Goal: Download file/media

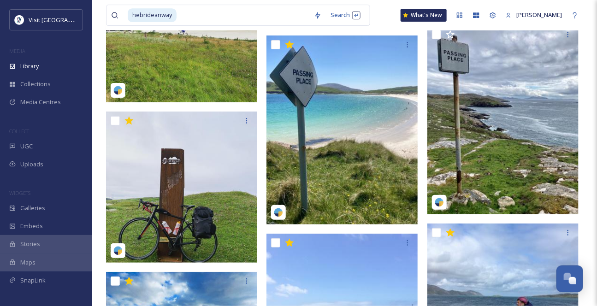
scroll to position [7699, 0]
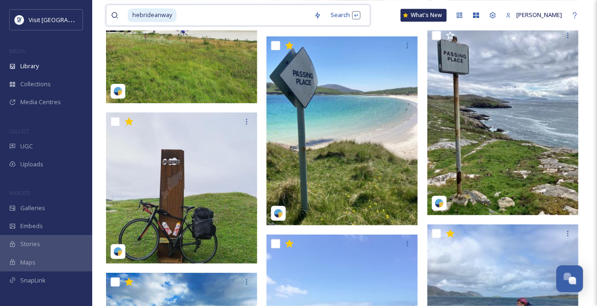
click at [193, 18] on input at bounding box center [243, 15] width 132 height 20
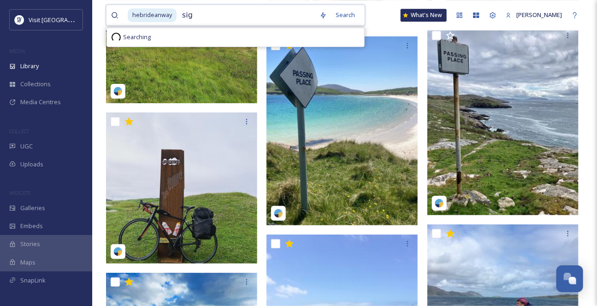
type input "sign"
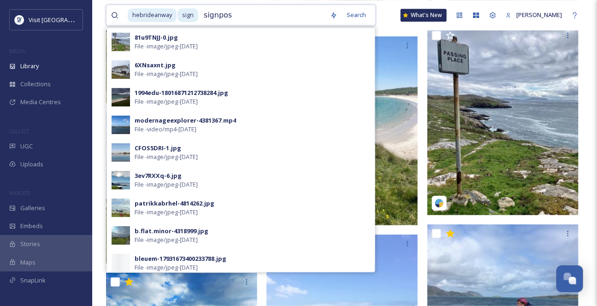
type input "signpost"
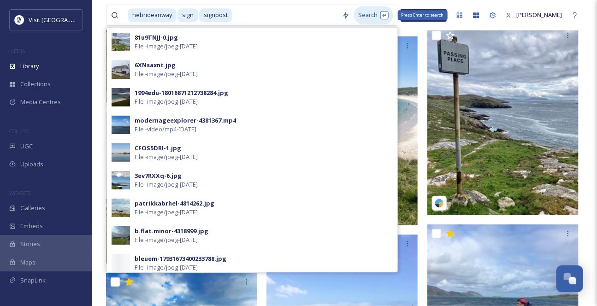
click at [366, 15] on div "Search Press Enter to search" at bounding box center [373, 15] width 39 height 18
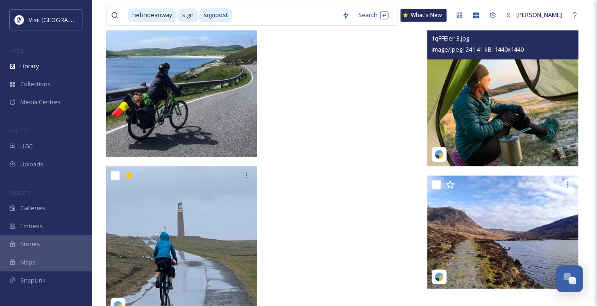
scroll to position [10323, 0]
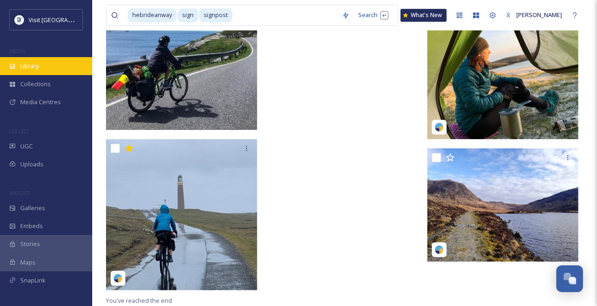
click at [39, 71] on span "Library" at bounding box center [29, 66] width 18 height 9
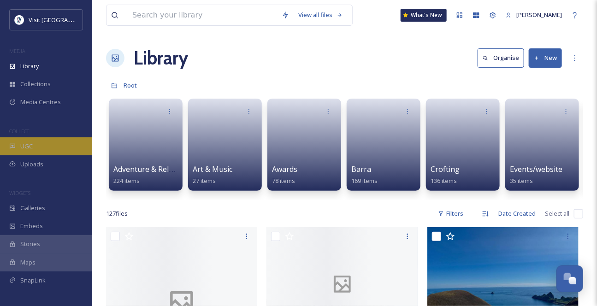
click at [44, 155] on div "UGC" at bounding box center [46, 146] width 92 height 18
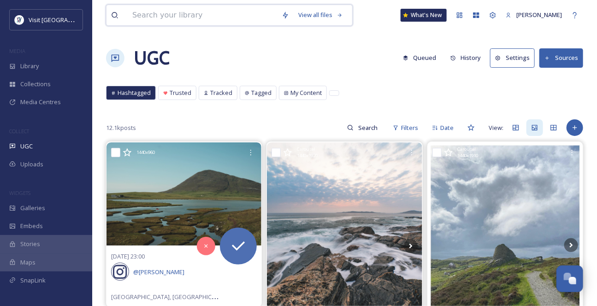
click at [159, 14] on input at bounding box center [202, 15] width 149 height 20
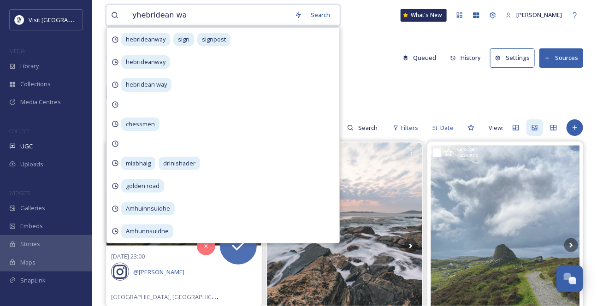
type input "yhebridean way"
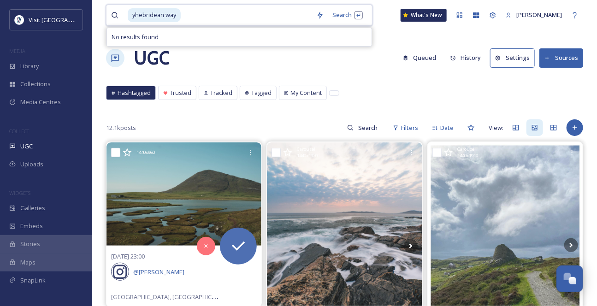
click at [137, 16] on span "yhebridean way" at bounding box center [154, 14] width 53 height 13
click at [241, 21] on input at bounding box center [244, 15] width 131 height 20
click at [351, 18] on div "Search Press Enter to search" at bounding box center [346, 15] width 39 height 18
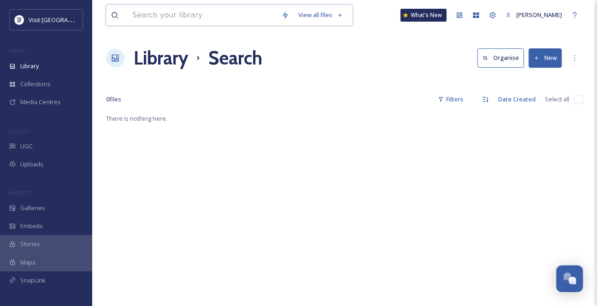
click at [179, 7] on input at bounding box center [202, 15] width 149 height 20
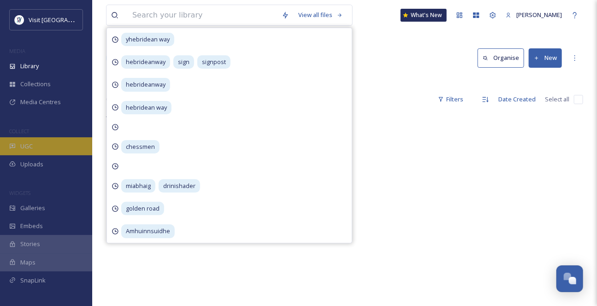
click at [55, 155] on div "UGC" at bounding box center [46, 146] width 92 height 18
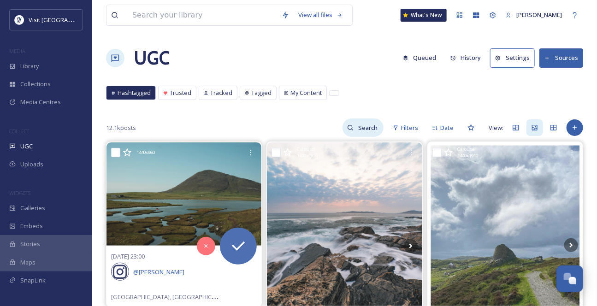
click at [353, 137] on input at bounding box center [368, 127] width 30 height 18
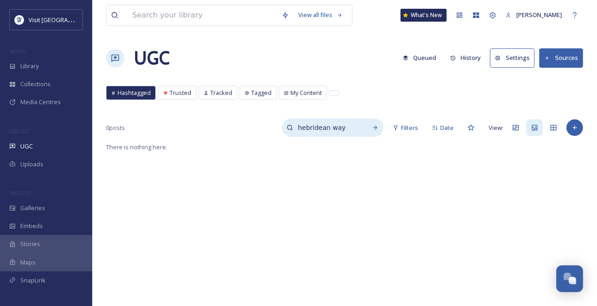
type input "hebridean way"
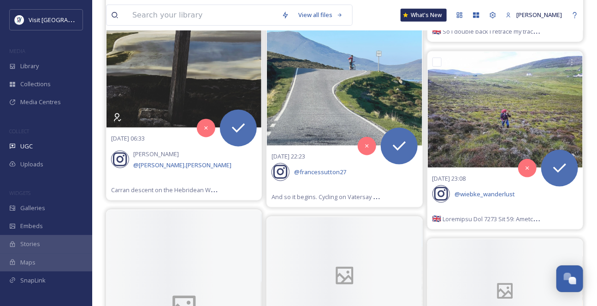
scroll to position [2974, 0]
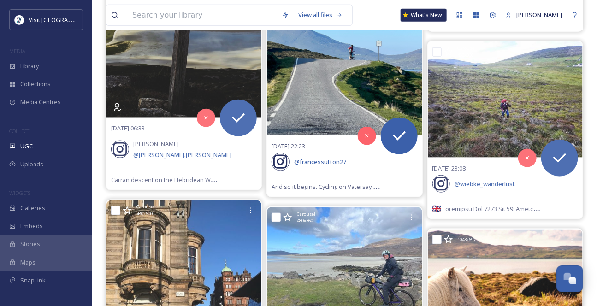
click at [359, 135] on img at bounding box center [344, 39] width 155 height 194
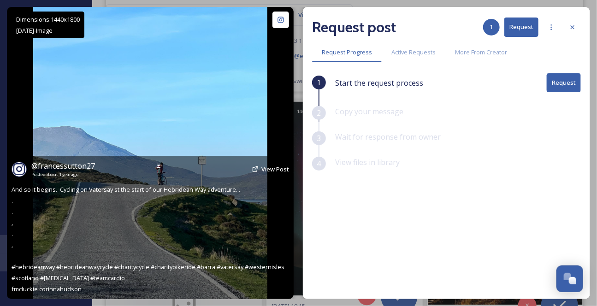
scroll to position [3351, 0]
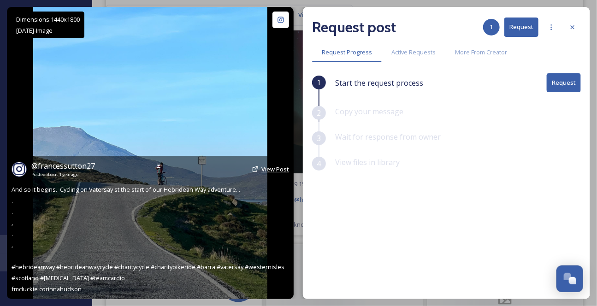
click at [261, 165] on span "View Post" at bounding box center [275, 169] width 28 height 8
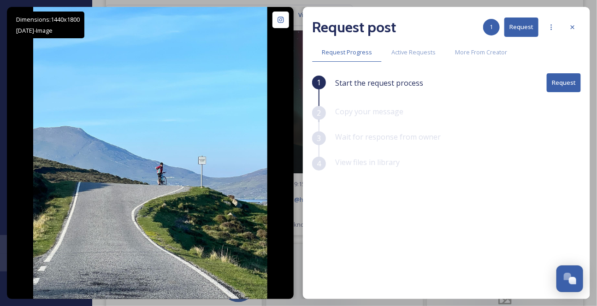
click at [576, 27] on icon at bounding box center [572, 27] width 7 height 7
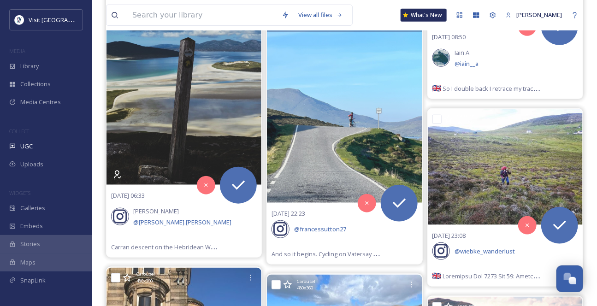
scroll to position [2890, 0]
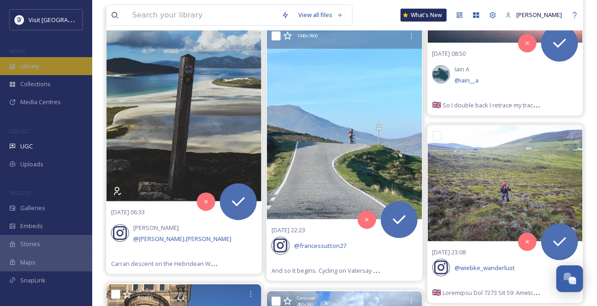
click at [35, 71] on span "Library" at bounding box center [29, 66] width 18 height 9
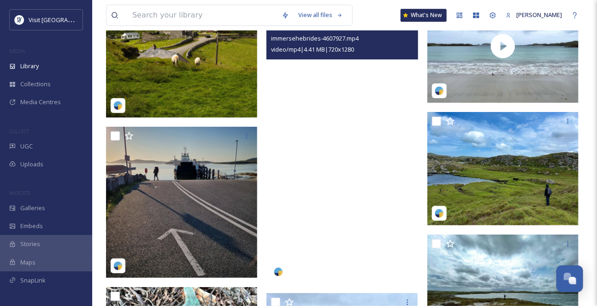
scroll to position [3687, 0]
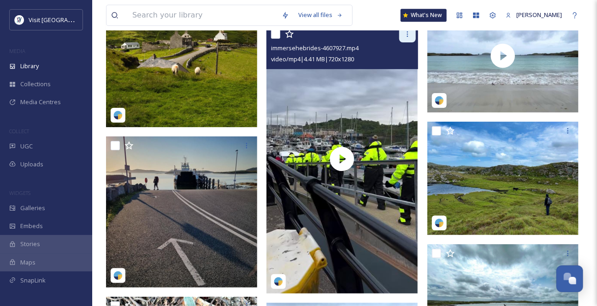
click at [403, 42] on div at bounding box center [407, 34] width 17 height 17
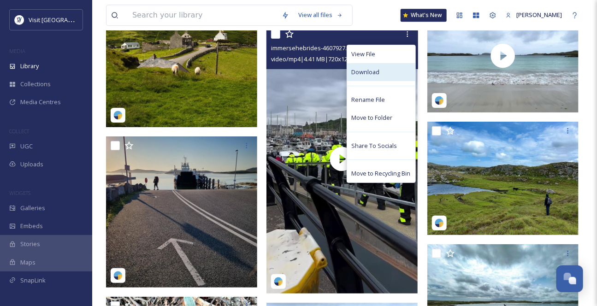
click at [380, 81] on div "Download" at bounding box center [381, 72] width 68 height 18
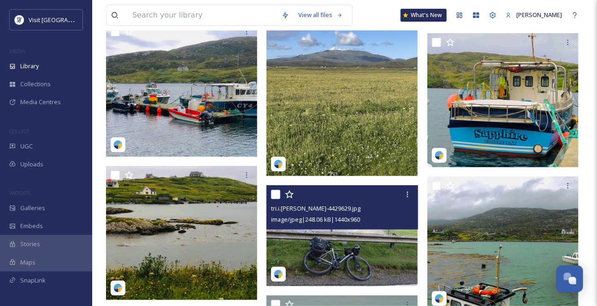
scroll to position [5237, 0]
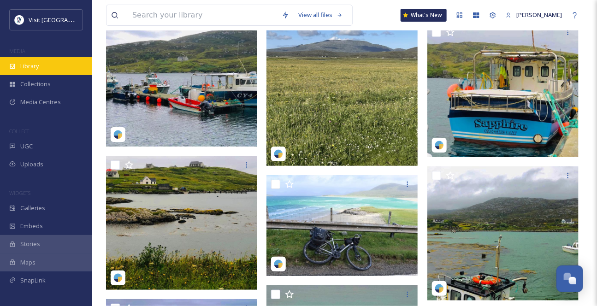
click at [49, 71] on div "Library" at bounding box center [46, 66] width 92 height 18
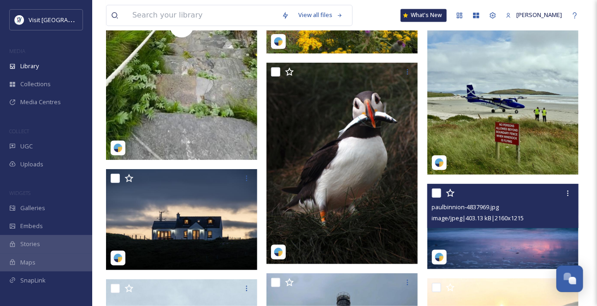
scroll to position [2053, 0]
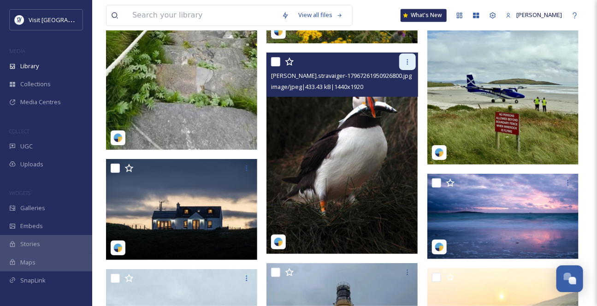
click at [410, 65] on icon at bounding box center [407, 61] width 7 height 7
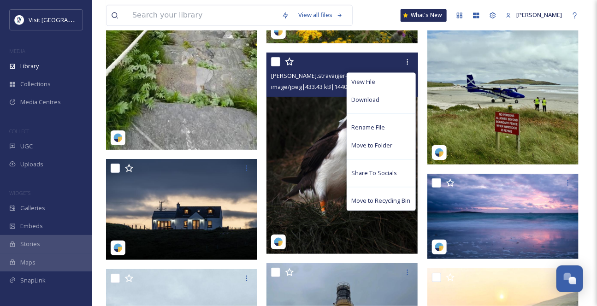
click at [377, 109] on div "Download" at bounding box center [381, 100] width 68 height 18
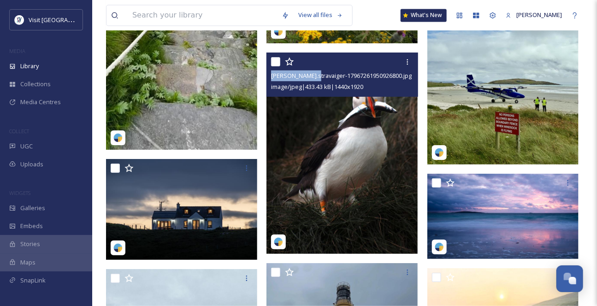
drag, startPoint x: 323, startPoint y: 94, endPoint x: 271, endPoint y: 94, distance: 51.6
click at [271, 80] on span "anne.stravaiger-17967261950926800.jpg" at bounding box center [341, 75] width 141 height 8
copy span "anne.stravaiger"
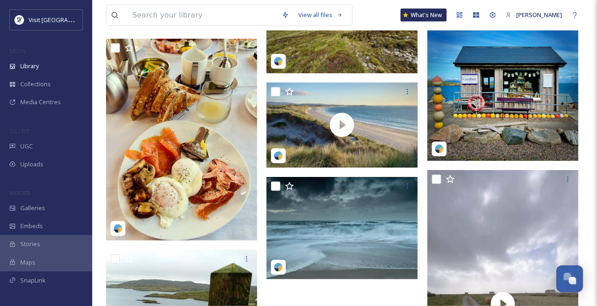
scroll to position [7058, 0]
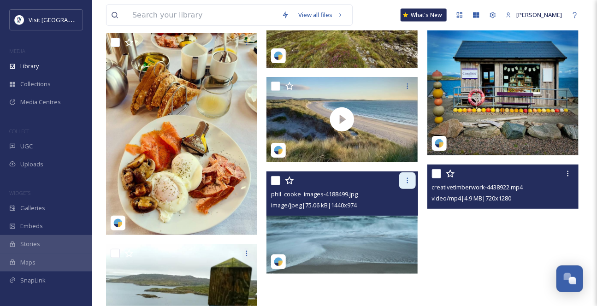
click at [406, 184] on icon at bounding box center [407, 180] width 7 height 7
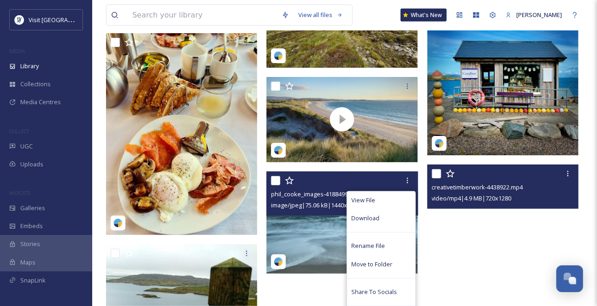
click at [380, 228] on div "Download" at bounding box center [381, 219] width 68 height 18
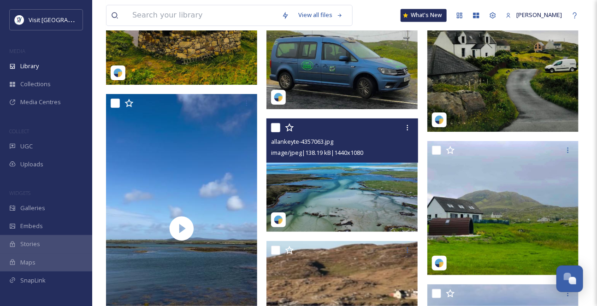
scroll to position [6011, 0]
click at [394, 189] on img at bounding box center [341, 174] width 151 height 113
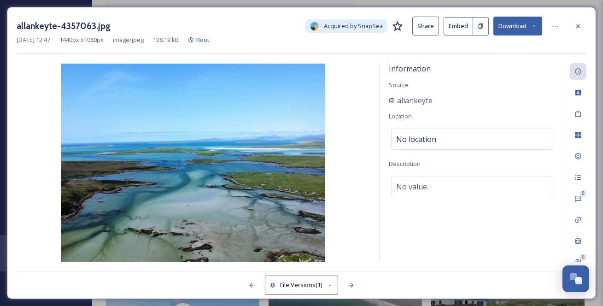
click at [529, 27] on button "Download" at bounding box center [518, 26] width 49 height 19
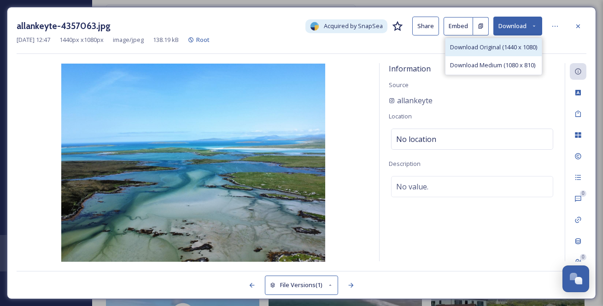
click at [520, 50] on span "Download Original (1440 x 1080)" at bounding box center [493, 47] width 87 height 9
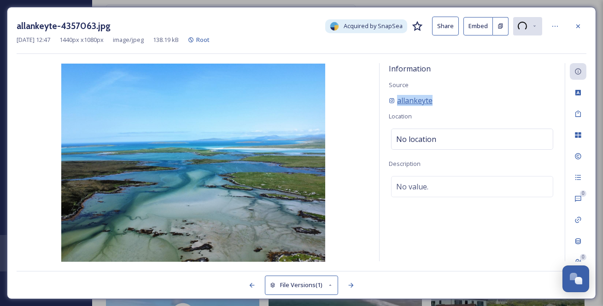
drag, startPoint x: 449, startPoint y: 112, endPoint x: 396, endPoint y: 116, distance: 53.1
click at [396, 106] on div "allankeyte" at bounding box center [472, 100] width 167 height 11
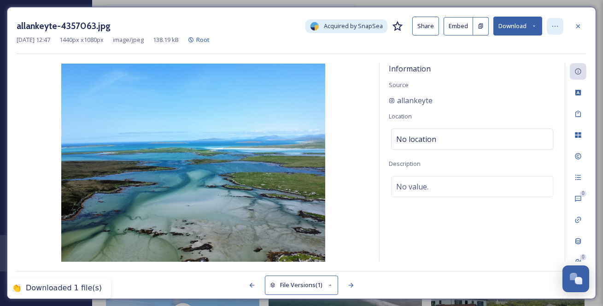
drag, startPoint x: 567, startPoint y: 36, endPoint x: 561, endPoint y: 31, distance: 7.8
click at [567, 35] on div "allankeyte-4357063.jpg Acquired by SnapSea Share Embed Download" at bounding box center [302, 26] width 570 height 19
click at [554, 25] on icon at bounding box center [555, 26] width 7 height 7
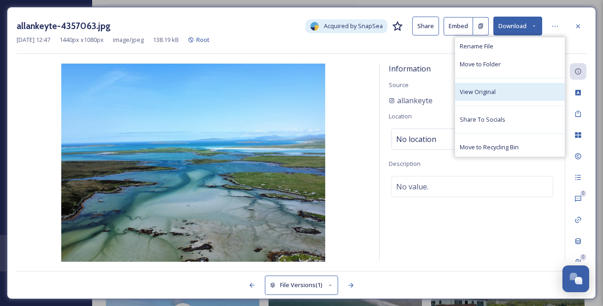
click at [496, 96] on span "View Original" at bounding box center [478, 92] width 36 height 9
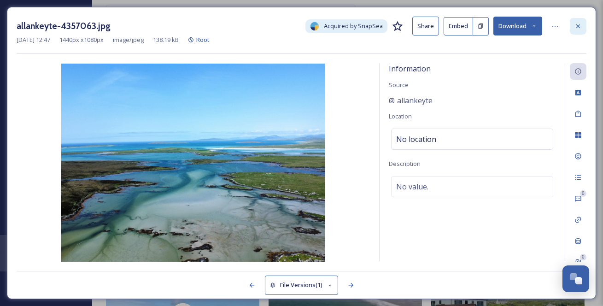
click at [578, 27] on icon at bounding box center [579, 26] width 4 height 4
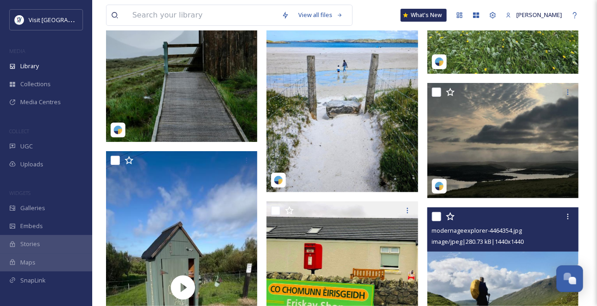
scroll to position [5257, 0]
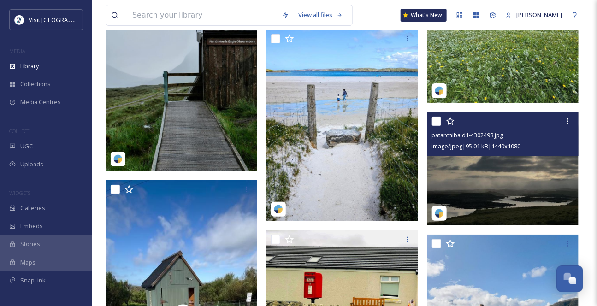
click at [542, 198] on img at bounding box center [502, 168] width 151 height 113
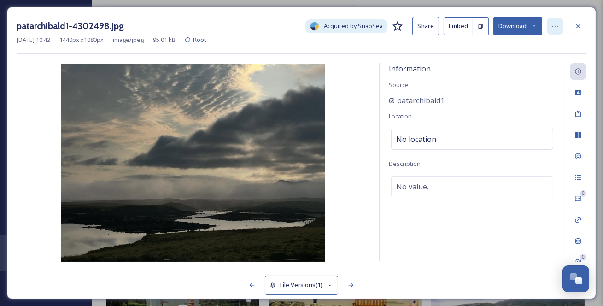
click at [557, 28] on icon at bounding box center [555, 26] width 7 height 7
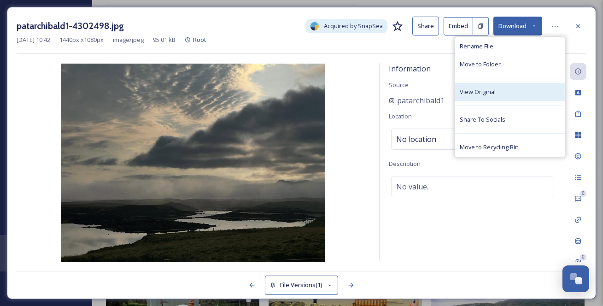
click at [484, 96] on span "View Original" at bounding box center [478, 92] width 36 height 9
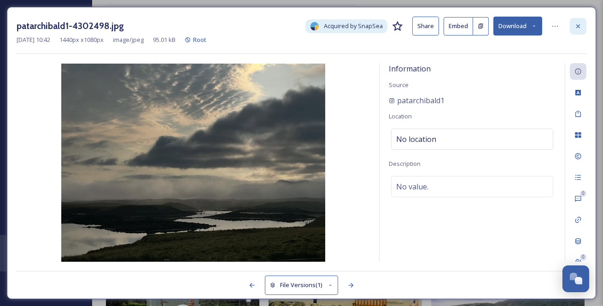
click at [582, 24] on icon at bounding box center [578, 26] width 7 height 7
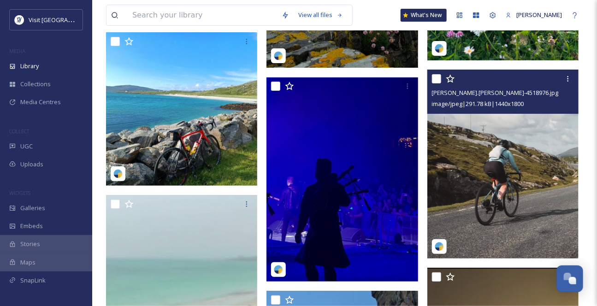
scroll to position [2492, 0]
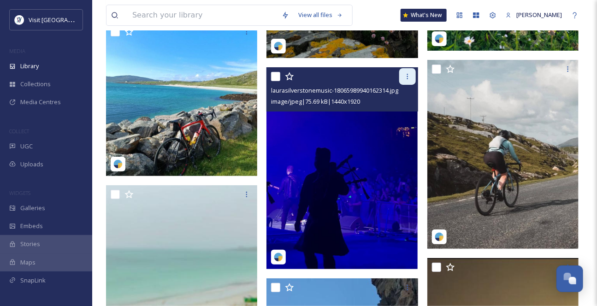
click at [411, 80] on icon at bounding box center [407, 76] width 7 height 7
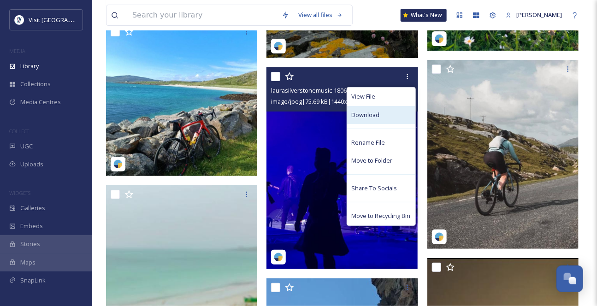
click at [394, 124] on div "Download" at bounding box center [381, 115] width 68 height 18
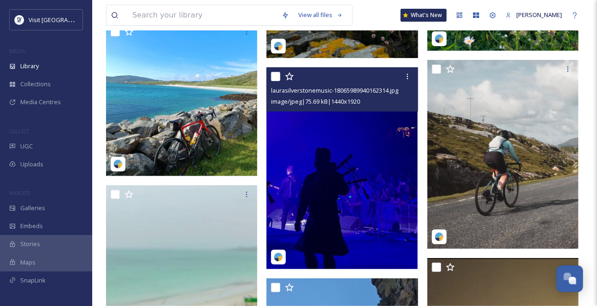
click at [367, 170] on img at bounding box center [341, 168] width 151 height 201
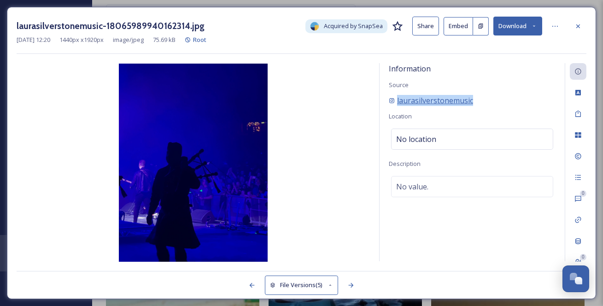
drag, startPoint x: 502, startPoint y: 113, endPoint x: 397, endPoint y: 116, distance: 105.1
click at [397, 106] on div "laurasilverstonemusic" at bounding box center [472, 100] width 167 height 11
copy span "laurasilverstonemusic"
click at [577, 27] on icon at bounding box center [578, 26] width 7 height 7
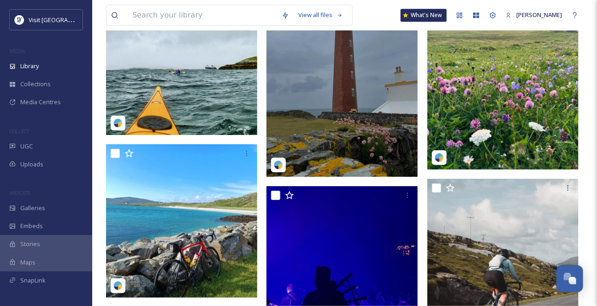
scroll to position [2325, 0]
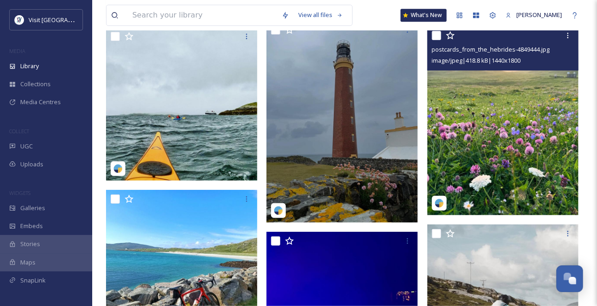
click at [543, 143] on img at bounding box center [502, 120] width 151 height 189
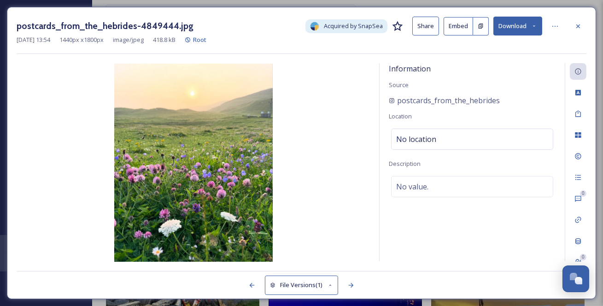
click at [536, 28] on icon at bounding box center [534, 26] width 6 height 6
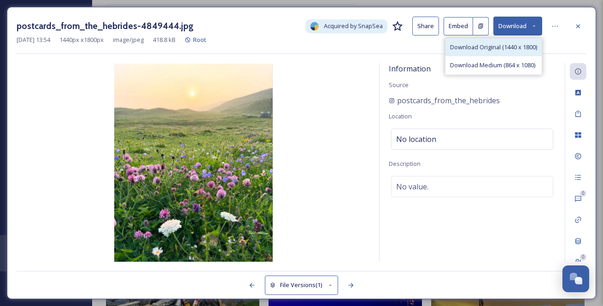
click at [528, 47] on span "Download Original (1440 x 1800)" at bounding box center [493, 47] width 87 height 9
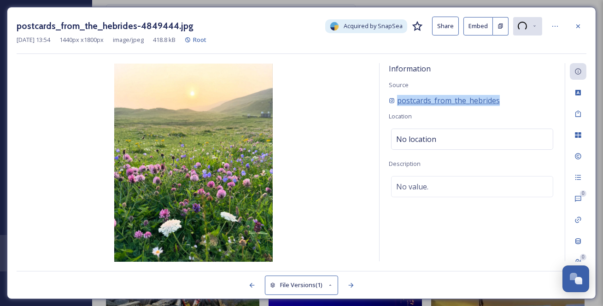
drag, startPoint x: 533, startPoint y: 112, endPoint x: 400, endPoint y: 115, distance: 133.2
click at [400, 106] on div "postcards_from_the_hebrides" at bounding box center [472, 100] width 167 height 11
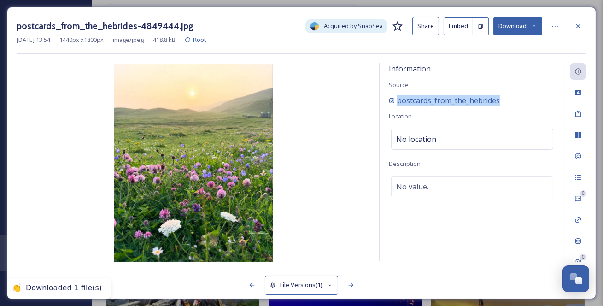
copy span "postcards_from_the_hebrides"
click at [516, 29] on button "Download" at bounding box center [518, 26] width 49 height 19
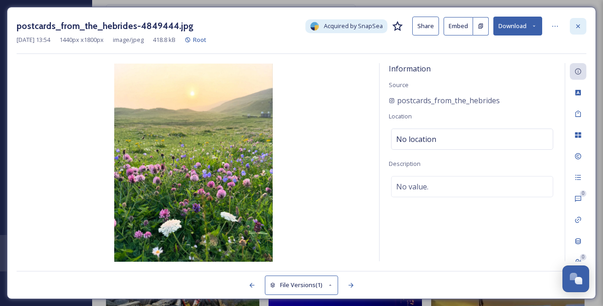
click at [576, 21] on div at bounding box center [578, 26] width 17 height 17
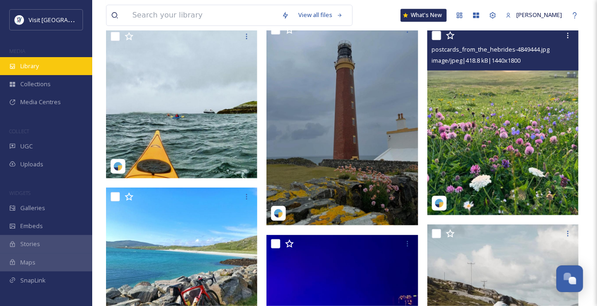
click at [56, 70] on div "Library" at bounding box center [46, 66] width 92 height 18
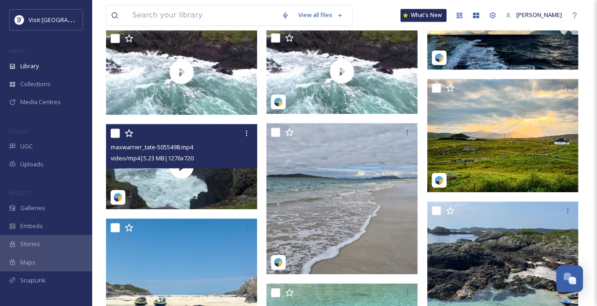
scroll to position [628, 0]
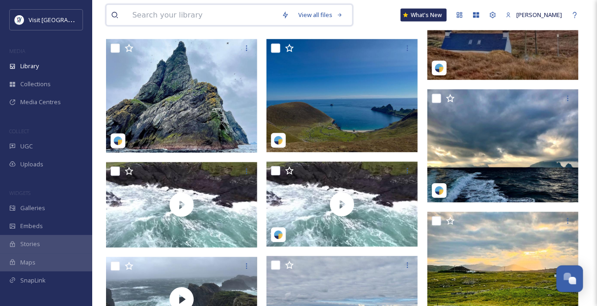
click at [159, 15] on input at bounding box center [202, 15] width 149 height 20
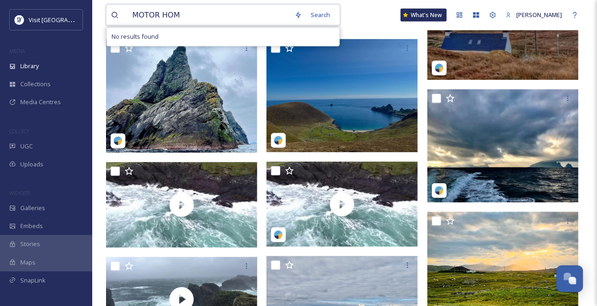
type input "MOTOR HOME"
click at [164, 18] on span "MOTOR HOME" at bounding box center [152, 14] width 49 height 13
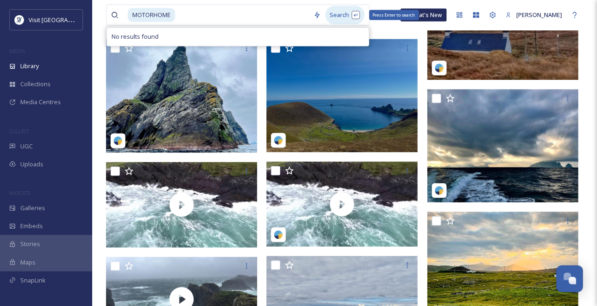
click at [346, 17] on div "Search Press Enter to search" at bounding box center [344, 15] width 39 height 18
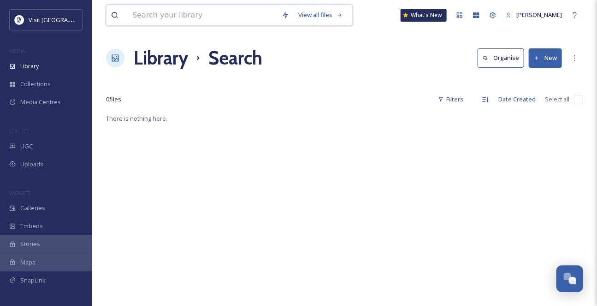
click at [182, 17] on input at bounding box center [202, 15] width 149 height 20
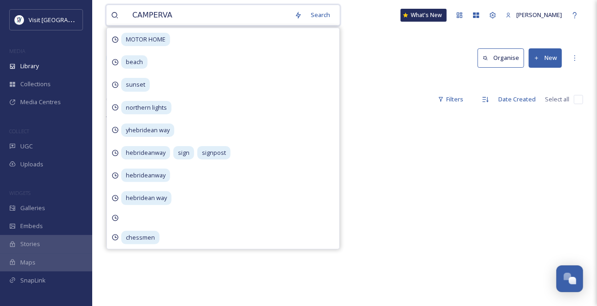
type input "CAMPERVAN"
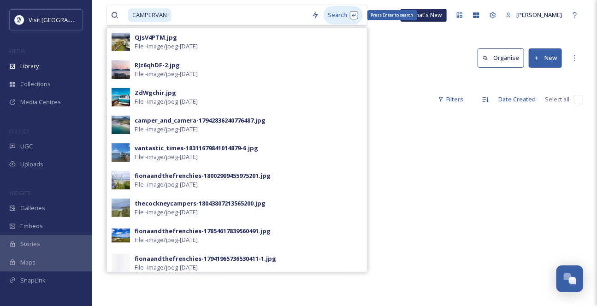
click at [343, 19] on div "Search Press Enter to search" at bounding box center [343, 15] width 39 height 18
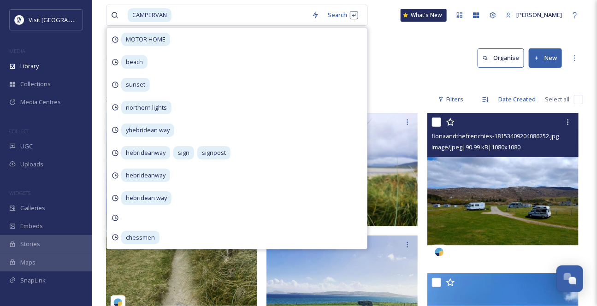
scroll to position [41, 0]
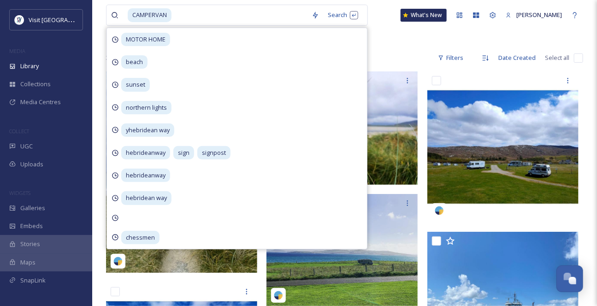
click at [421, 44] on div at bounding box center [344, 39] width 477 height 9
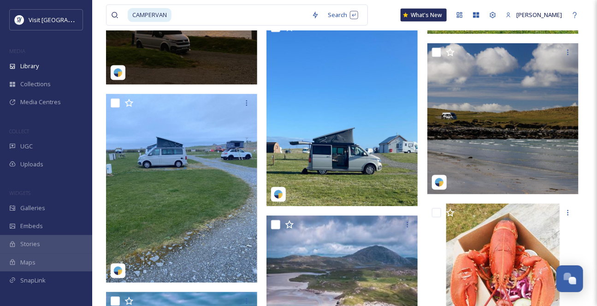
scroll to position [544, 0]
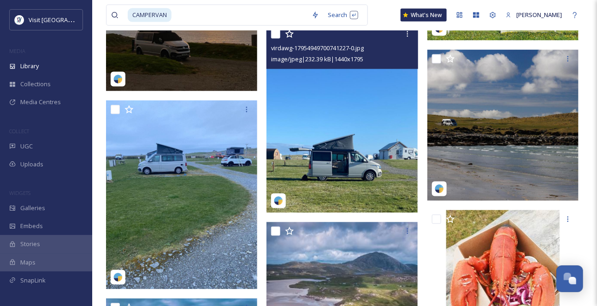
click at [372, 113] on img at bounding box center [341, 119] width 151 height 188
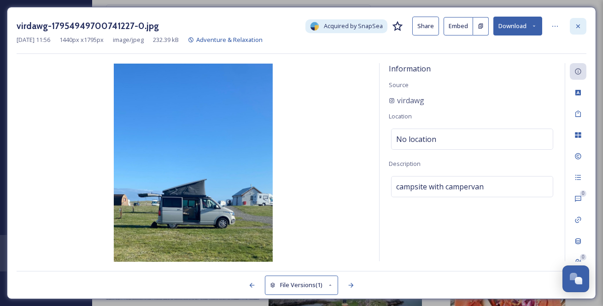
click at [584, 24] on div at bounding box center [578, 26] width 17 height 17
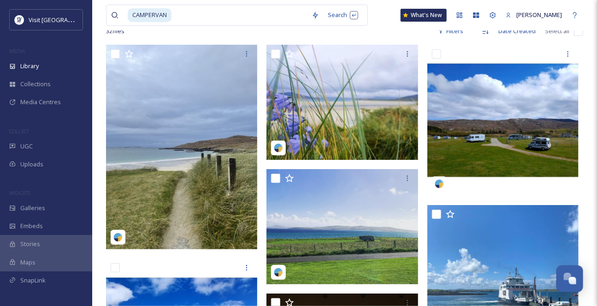
scroll to position [83, 0]
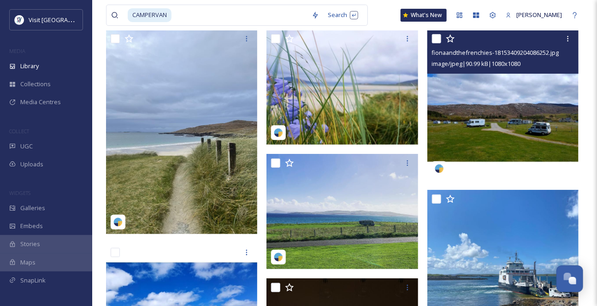
click at [510, 131] on img at bounding box center [502, 104] width 151 height 151
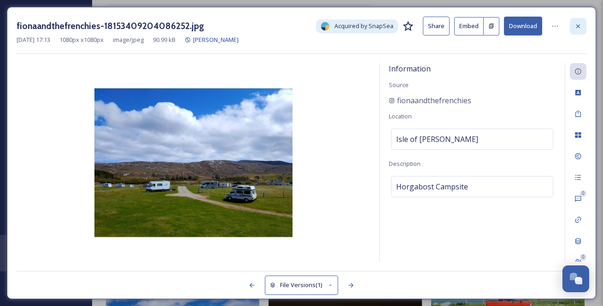
click at [578, 30] on icon at bounding box center [578, 26] width 7 height 7
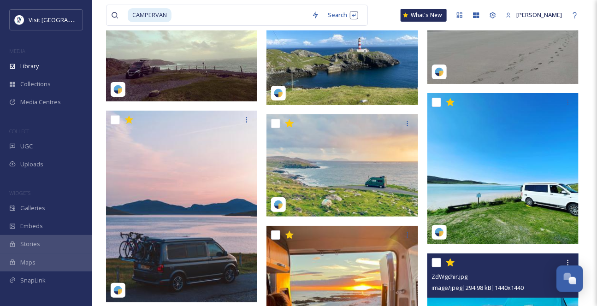
scroll to position [1277, 0]
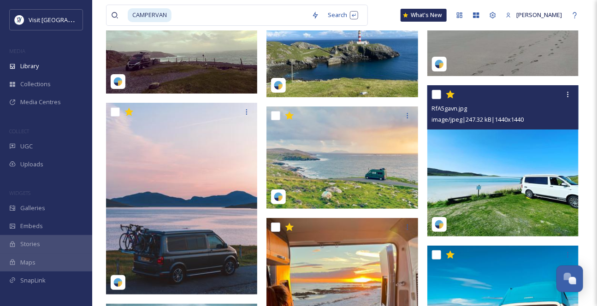
click at [513, 193] on img at bounding box center [502, 160] width 151 height 151
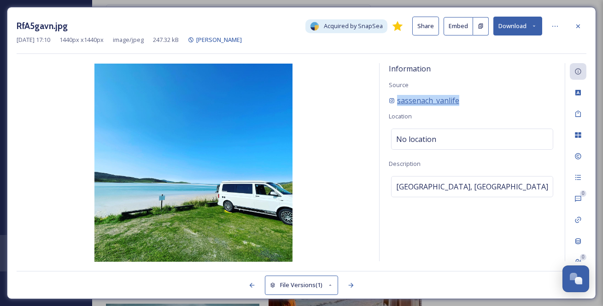
drag, startPoint x: 489, startPoint y: 113, endPoint x: 400, endPoint y: 114, distance: 89.4
click at [400, 106] on div "sassenach_vanlife" at bounding box center [472, 100] width 167 height 11
copy span "sassenach_vanlife"
click at [527, 31] on button "Download" at bounding box center [518, 26] width 49 height 19
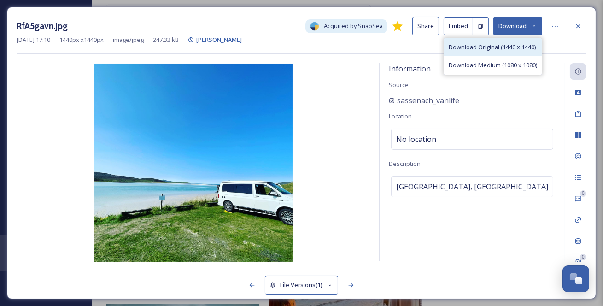
click at [516, 52] on span "Download Original (1440 x 1440)" at bounding box center [492, 47] width 87 height 9
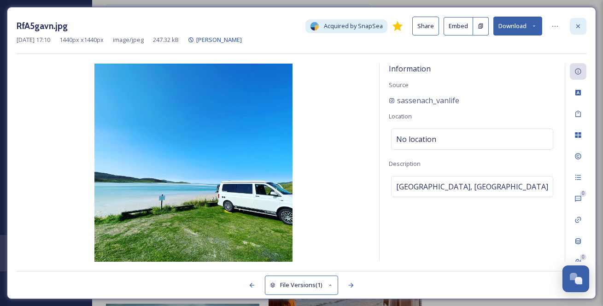
click at [576, 26] on icon at bounding box center [578, 26] width 7 height 7
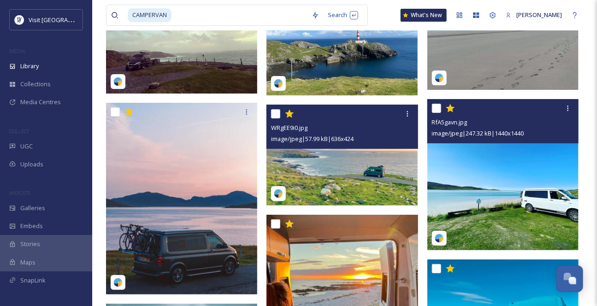
click at [375, 180] on img at bounding box center [341, 155] width 151 height 101
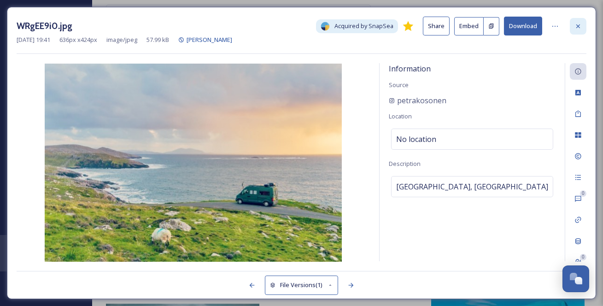
click at [578, 27] on icon at bounding box center [579, 26] width 4 height 4
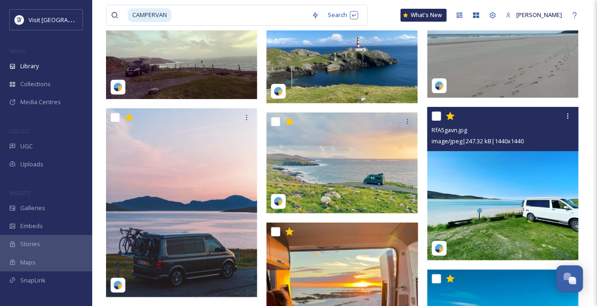
scroll to position [1268, 0]
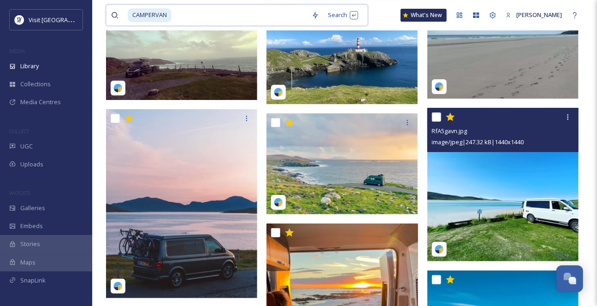
click at [200, 25] on input at bounding box center [239, 15] width 135 height 20
drag, startPoint x: 225, startPoint y: 18, endPoint x: 99, endPoint y: 16, distance: 126.3
type input "C"
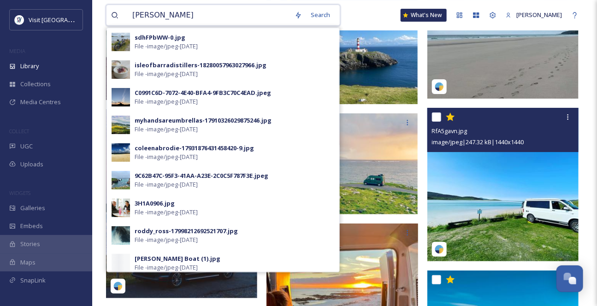
type input "PARKING"
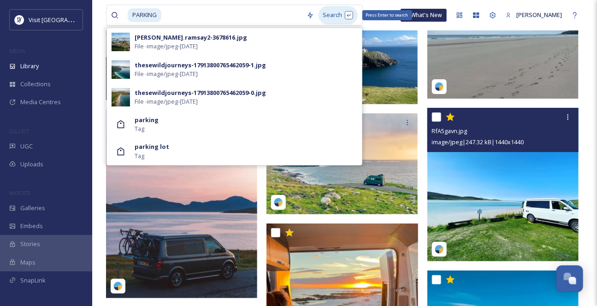
click at [345, 16] on div "Search Press Enter to search" at bounding box center [337, 15] width 39 height 18
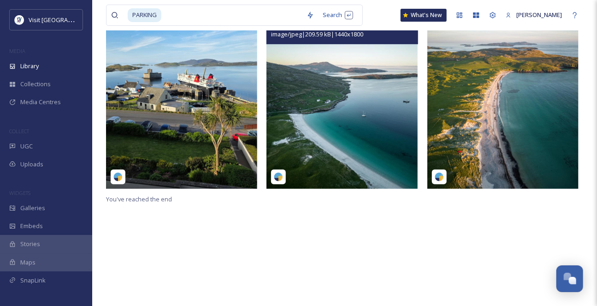
scroll to position [41, 0]
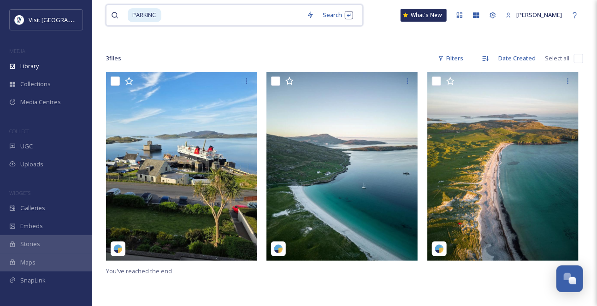
click at [195, 14] on input at bounding box center [232, 15] width 140 height 20
type input "PARK"
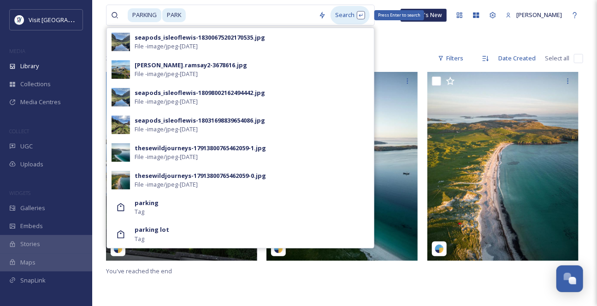
click at [349, 20] on div "Search Press Enter to search" at bounding box center [349, 15] width 39 height 18
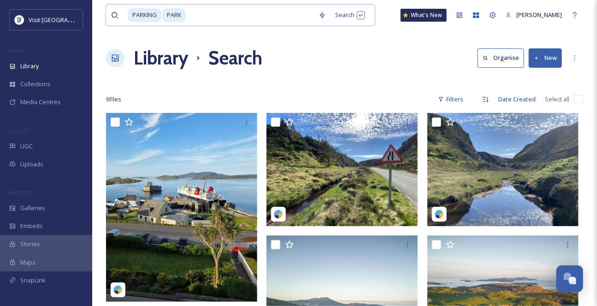
click at [241, 20] on input at bounding box center [250, 15] width 127 height 20
type input "CARPARK"
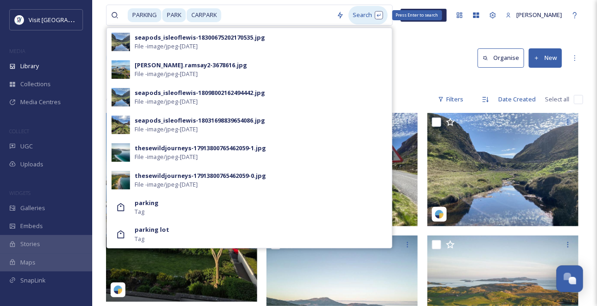
click at [354, 14] on div "Search Press Enter to search" at bounding box center [367, 15] width 39 height 18
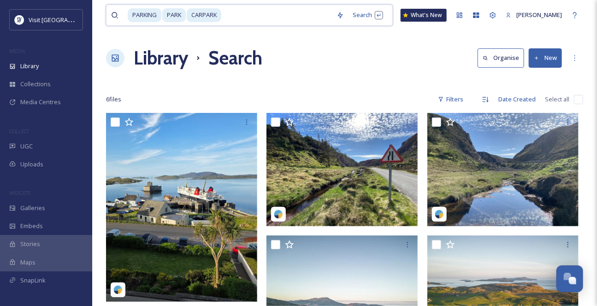
click at [242, 14] on input at bounding box center [277, 15] width 110 height 20
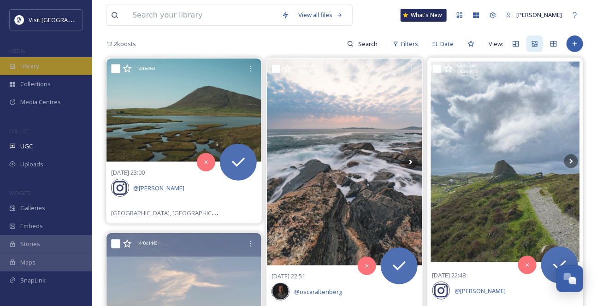
scroll to position [83, 0]
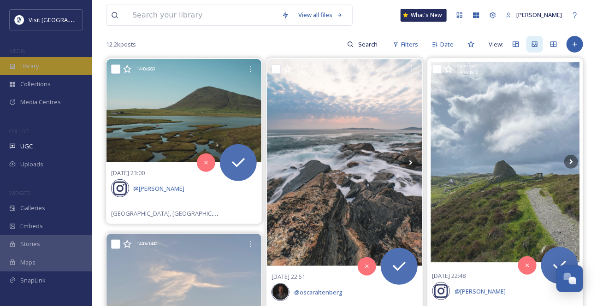
click at [53, 68] on div "Library" at bounding box center [46, 66] width 92 height 18
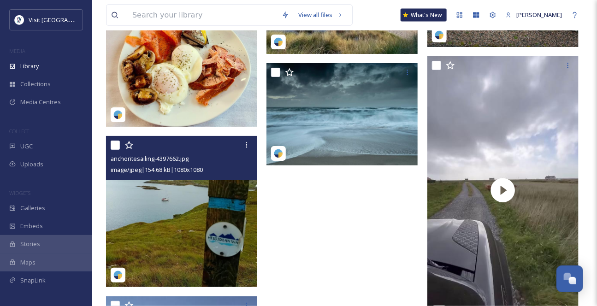
scroll to position [7151, 0]
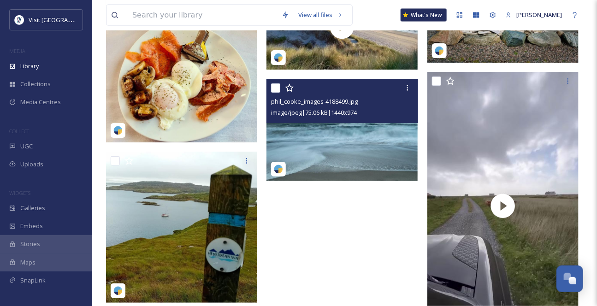
click at [378, 175] on img at bounding box center [341, 130] width 151 height 102
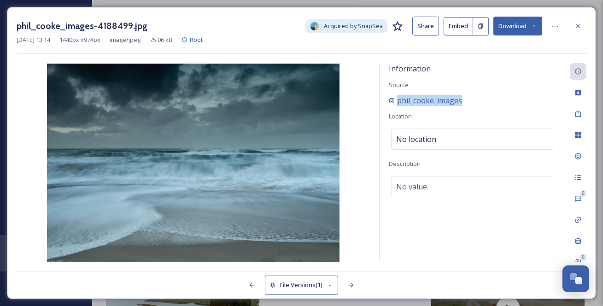
drag, startPoint x: 490, startPoint y: 108, endPoint x: 392, endPoint y: 113, distance: 97.8
click at [390, 106] on div "phil_cooke_images" at bounding box center [472, 100] width 167 height 11
copy span "phil_cooke_images"
click at [558, 26] on icon at bounding box center [555, 26] width 7 height 7
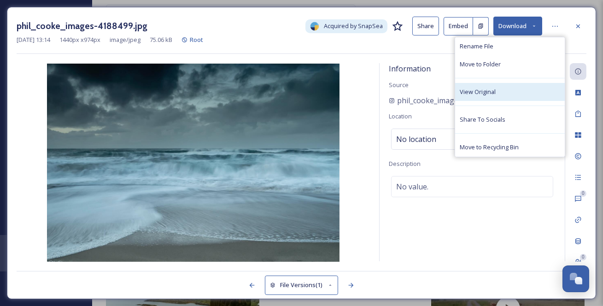
click at [530, 99] on div "View Original" at bounding box center [510, 92] width 110 height 18
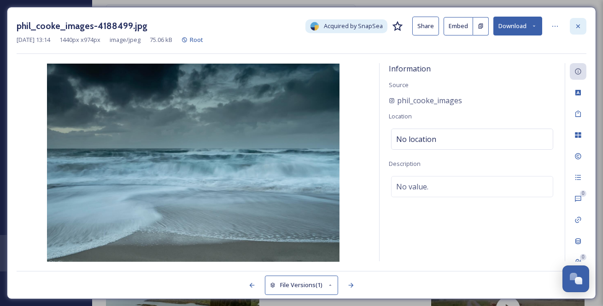
click at [578, 23] on icon at bounding box center [578, 26] width 7 height 7
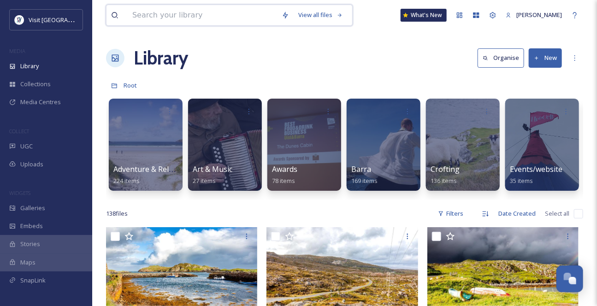
click at [185, 18] on input at bounding box center [202, 15] width 149 height 20
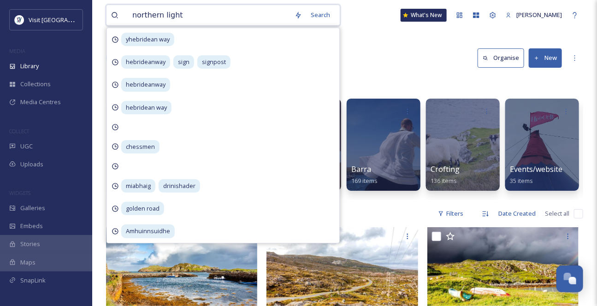
type input "northern lights"
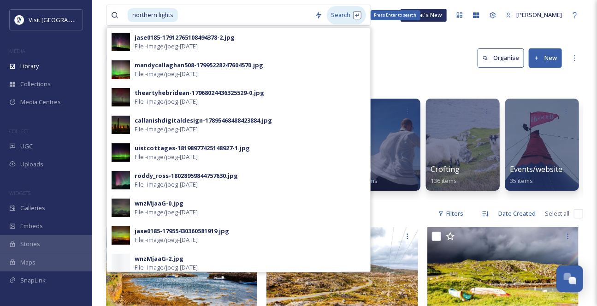
click at [354, 16] on div "Search Press Enter to search" at bounding box center [346, 15] width 39 height 18
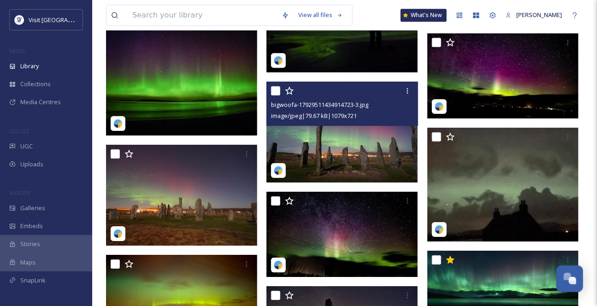
scroll to position [1173, 0]
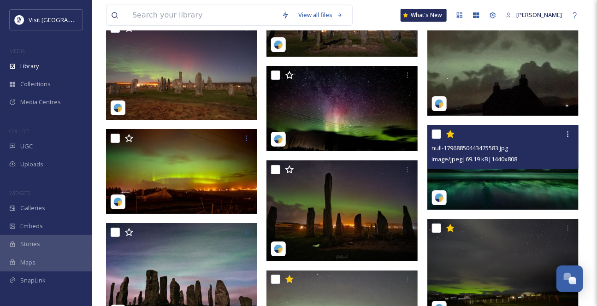
click at [537, 169] on div "null-17968850443475583.jpg image/jpeg | 69.19 kB | 1440 x 808" at bounding box center [502, 147] width 151 height 44
click at [512, 193] on img at bounding box center [502, 167] width 151 height 85
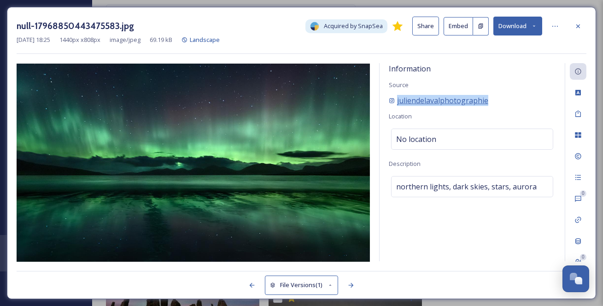
drag, startPoint x: 520, startPoint y: 112, endPoint x: 397, endPoint y: 116, distance: 122.6
click at [397, 106] on div "juliendelavalphotographie" at bounding box center [472, 100] width 167 height 11
copy span "juliendelavalphotographie"
click at [582, 24] on icon at bounding box center [578, 26] width 7 height 7
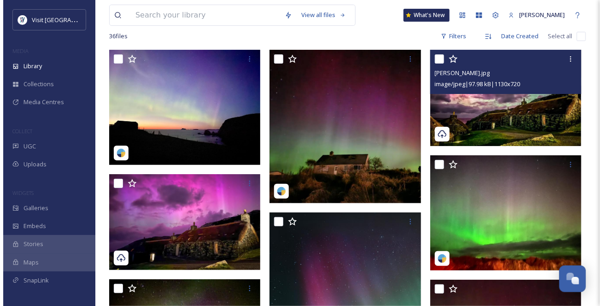
scroll to position [94, 0]
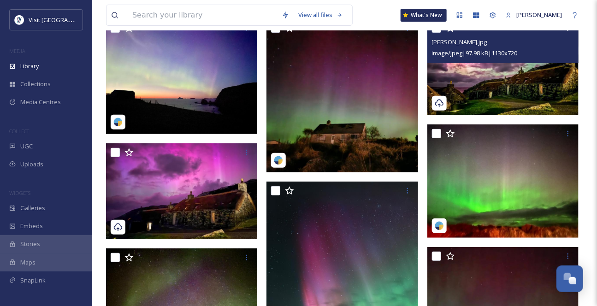
click at [544, 98] on img at bounding box center [502, 67] width 151 height 96
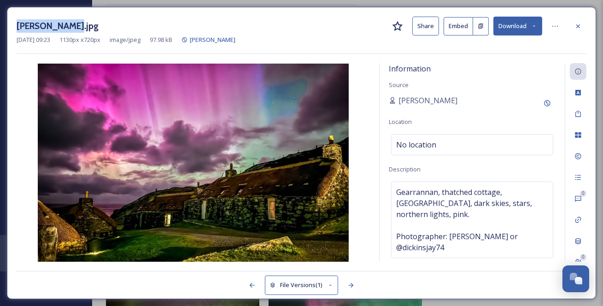
drag, startPoint x: 82, startPoint y: 26, endPoint x: 13, endPoint y: 27, distance: 69.1
click at [13, 27] on div "Jayne Dickson.jpg Share Embed Download Jan 06 2025 09:23 1130 px x 720 px image…" at bounding box center [301, 153] width 589 height 292
copy h3 "Jayne Dickson"
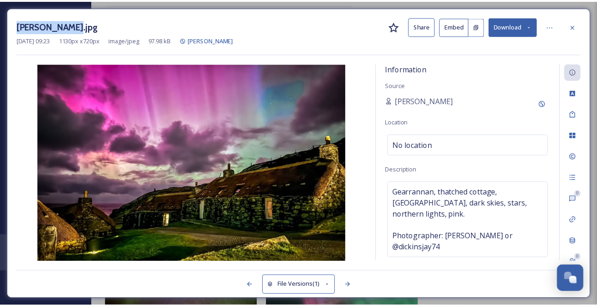
scroll to position [28, 0]
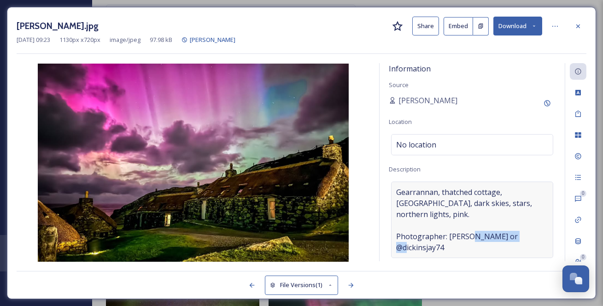
drag, startPoint x: 465, startPoint y: 253, endPoint x: 394, endPoint y: 256, distance: 71.0
click at [394, 256] on div "Gearrannan, thatched cottage, aurora, dark skies, stars, northern lights, pink.…" at bounding box center [472, 220] width 162 height 77
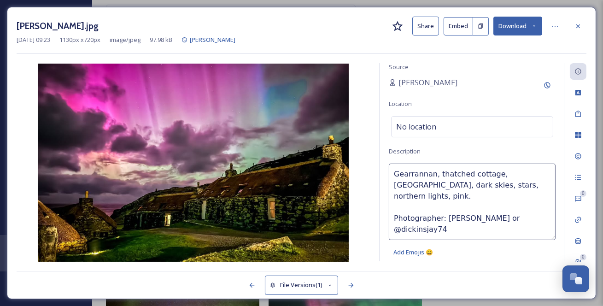
drag, startPoint x: 413, startPoint y: 249, endPoint x: 396, endPoint y: 252, distance: 17.3
click at [396, 240] on textarea "Gearrannan, thatched cottage, aurora, dark skies, stars, northern lights, pink.…" at bounding box center [472, 202] width 167 height 77
drag, startPoint x: 451, startPoint y: 250, endPoint x: 390, endPoint y: 255, distance: 61.5
click at [390, 240] on textarea "Gearrannan, thatched cottage, aurora, dark skies, stars, northern lights, pink.…" at bounding box center [472, 202] width 167 height 77
click at [536, 24] on icon at bounding box center [534, 26] width 6 height 6
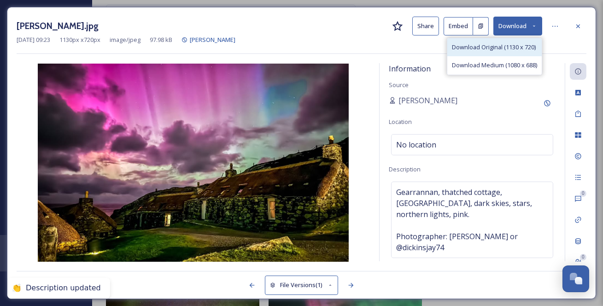
click at [530, 42] on div "Download Original (1130 x 720)" at bounding box center [494, 47] width 94 height 18
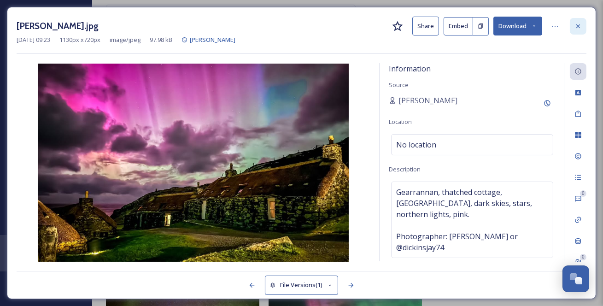
click at [580, 28] on icon at bounding box center [579, 26] width 4 height 4
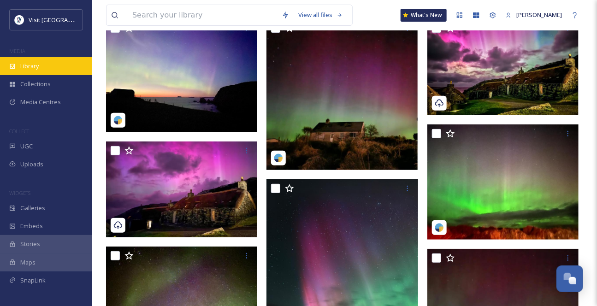
click at [39, 71] on span "Library" at bounding box center [29, 66] width 18 height 9
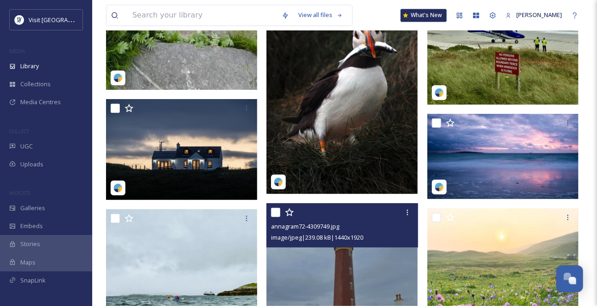
scroll to position [2095, 0]
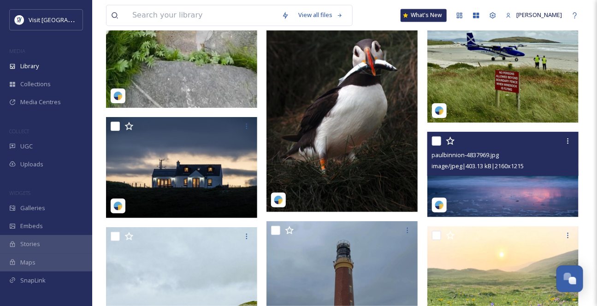
click at [500, 209] on img at bounding box center [502, 174] width 151 height 85
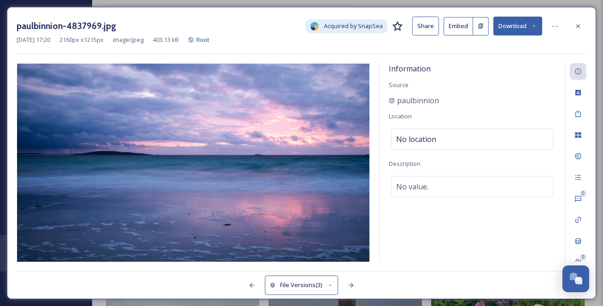
click at [577, 26] on icon at bounding box center [578, 26] width 7 height 7
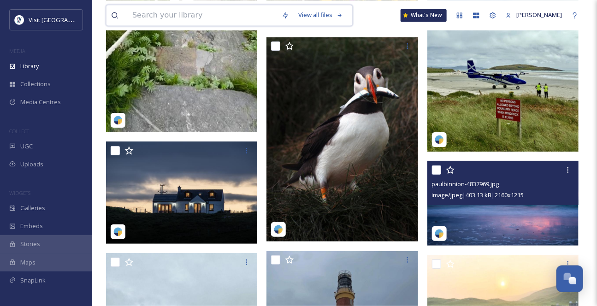
click at [147, 18] on input at bounding box center [202, 15] width 149 height 20
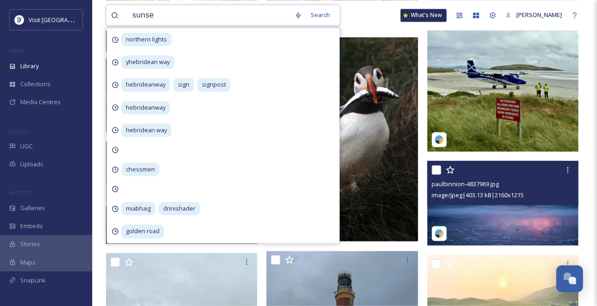
type input "sunset"
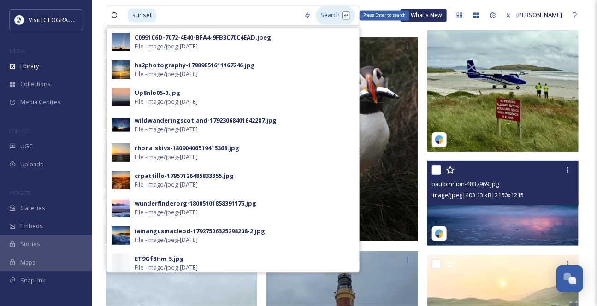
click at [355, 23] on div "Search Press Enter to search" at bounding box center [335, 15] width 39 height 18
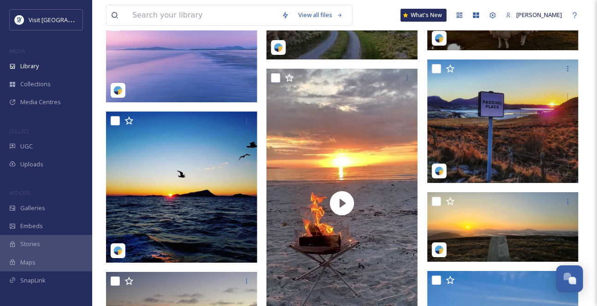
scroll to position [1131, 0]
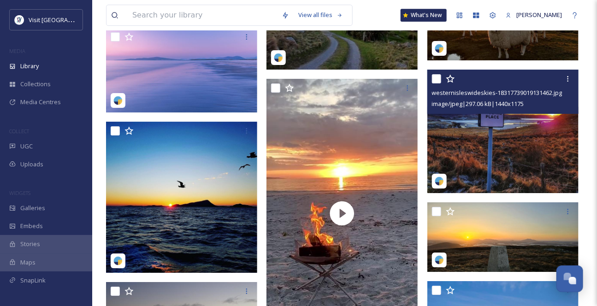
click at [559, 114] on div "westernisleswideskies-18317739019131462.jpg image/jpeg | 297.06 kB | 1440 x 1175" at bounding box center [502, 92] width 151 height 44
click at [523, 145] on img at bounding box center [502, 132] width 151 height 124
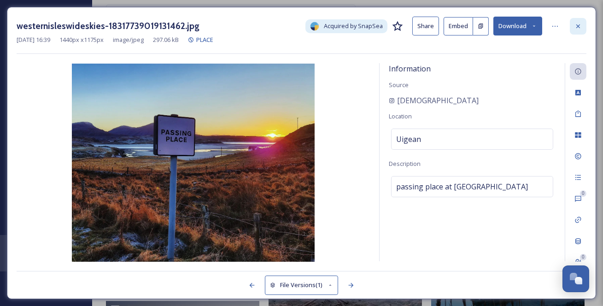
click at [578, 27] on icon at bounding box center [579, 26] width 4 height 4
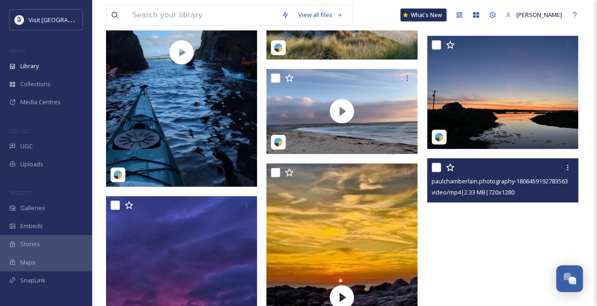
scroll to position [502, 0]
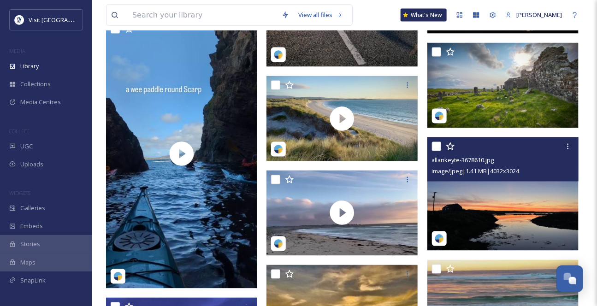
click at [530, 201] on img at bounding box center [502, 193] width 151 height 113
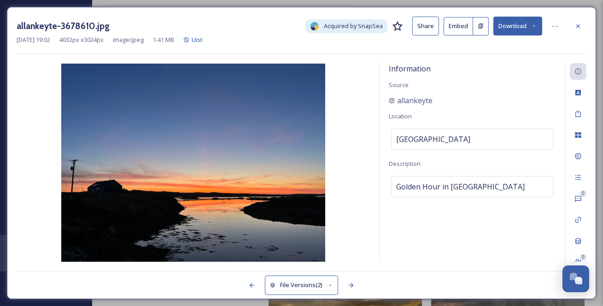
click at [578, 26] on icon at bounding box center [579, 26] width 4 height 4
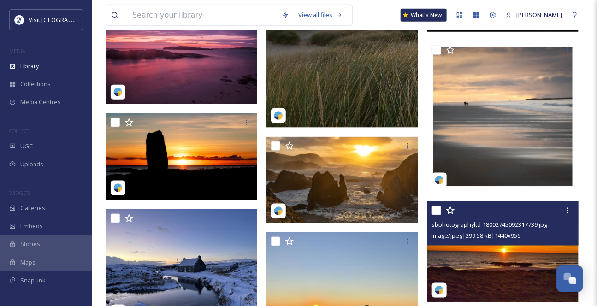
scroll to position [1718, 0]
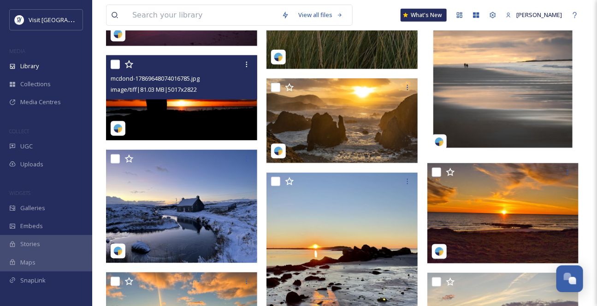
click at [187, 127] on img at bounding box center [181, 97] width 151 height 85
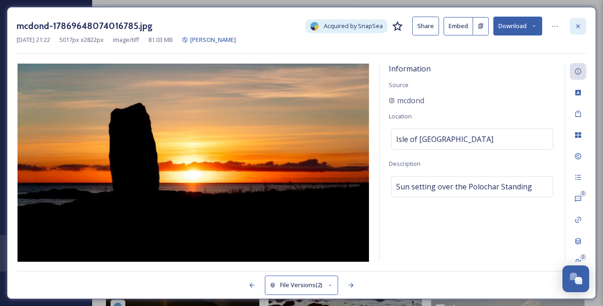
click at [580, 27] on icon at bounding box center [578, 26] width 7 height 7
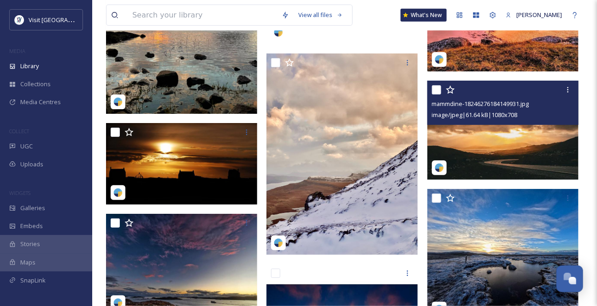
scroll to position [2992, 0]
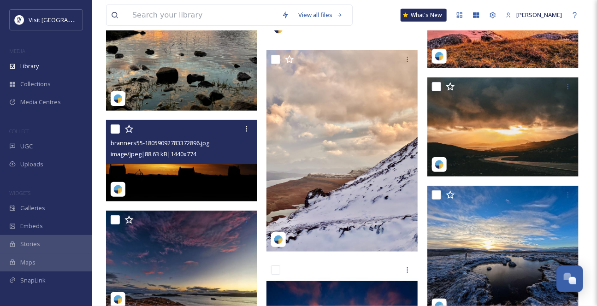
click at [164, 158] on span "image/jpeg | 88.63 kB | 1440 x 774" at bounding box center [154, 154] width 86 height 8
click at [160, 182] on img at bounding box center [181, 160] width 151 height 81
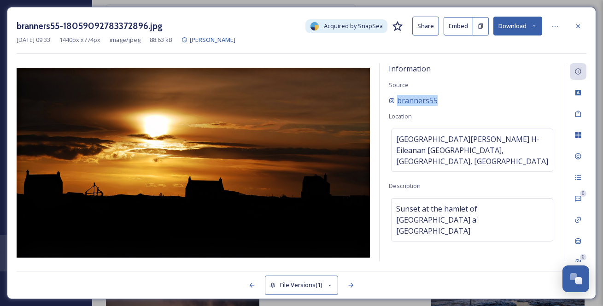
drag, startPoint x: 452, startPoint y: 108, endPoint x: 398, endPoint y: 112, distance: 54.5
click at [398, 106] on div "branners55" at bounding box center [472, 100] width 167 height 11
copy span "branners55"
click at [540, 27] on button "Download" at bounding box center [518, 26] width 49 height 19
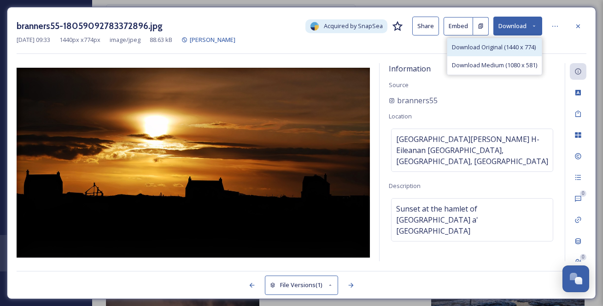
click at [509, 52] on span "Download Original (1440 x 774)" at bounding box center [494, 47] width 84 height 9
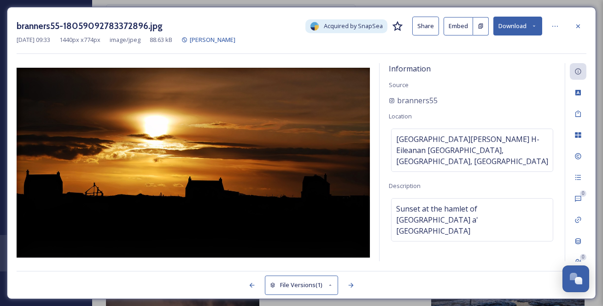
click at [578, 25] on icon at bounding box center [578, 26] width 7 height 7
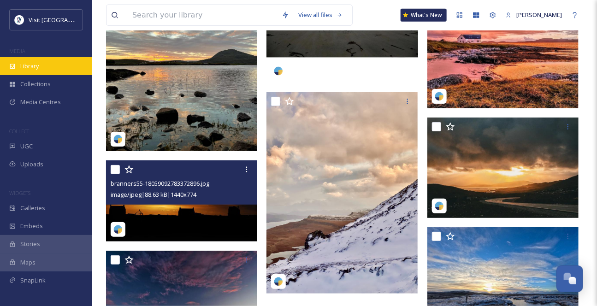
click at [39, 71] on span "Library" at bounding box center [29, 66] width 18 height 9
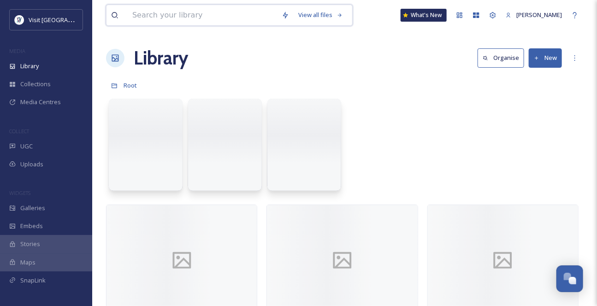
drag, startPoint x: 161, startPoint y: 16, endPoint x: 162, endPoint y: 22, distance: 6.1
click at [162, 16] on input at bounding box center [202, 15] width 149 height 20
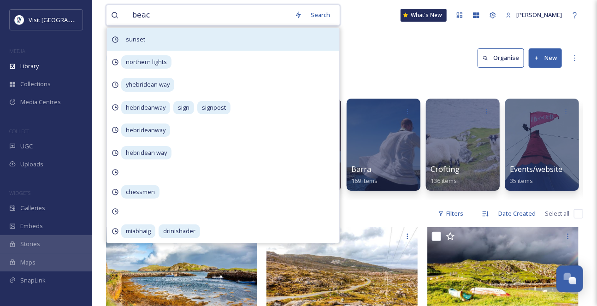
type input "beach"
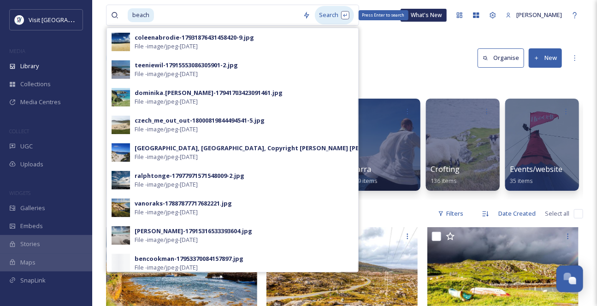
click at [341, 18] on div "Search Press Enter to search" at bounding box center [334, 15] width 39 height 18
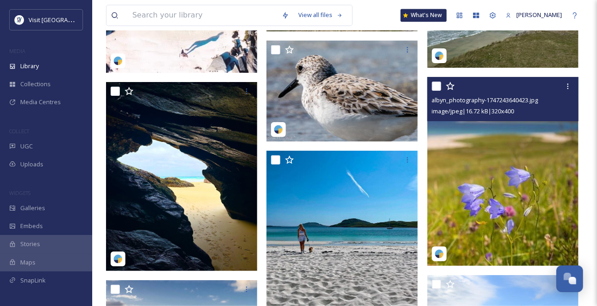
scroll to position [3477, 0]
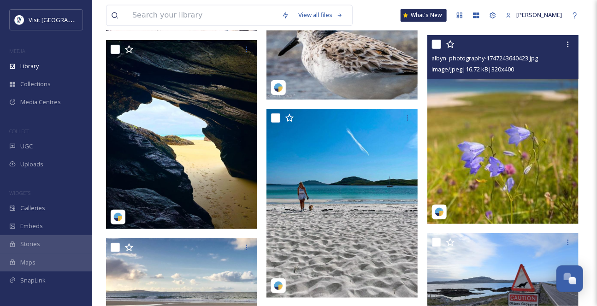
click at [496, 112] on img at bounding box center [502, 129] width 151 height 189
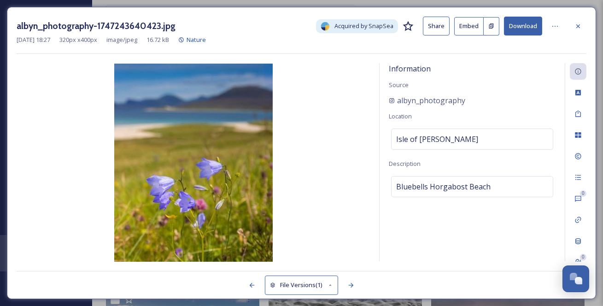
click at [536, 30] on button "Download" at bounding box center [523, 26] width 38 height 19
click at [578, 25] on icon at bounding box center [578, 26] width 7 height 7
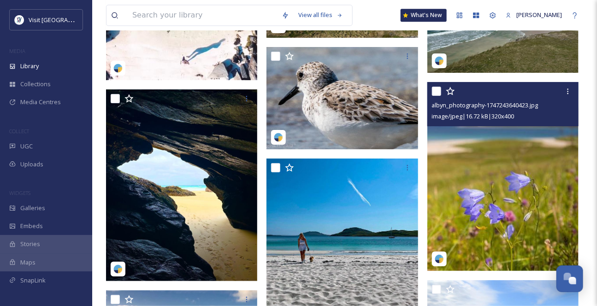
click at [508, 164] on img at bounding box center [502, 176] width 151 height 189
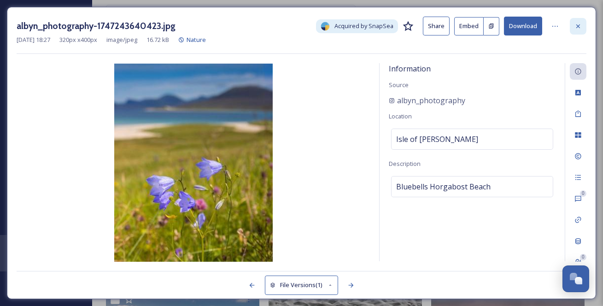
click at [580, 19] on div at bounding box center [578, 26] width 17 height 17
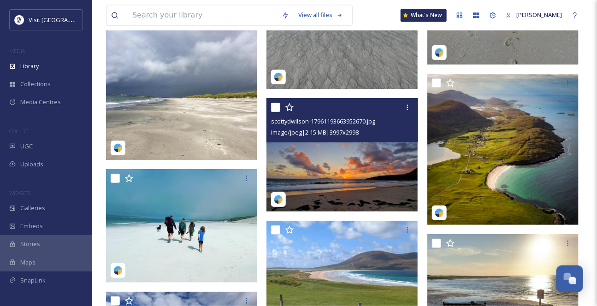
scroll to position [12736, 0]
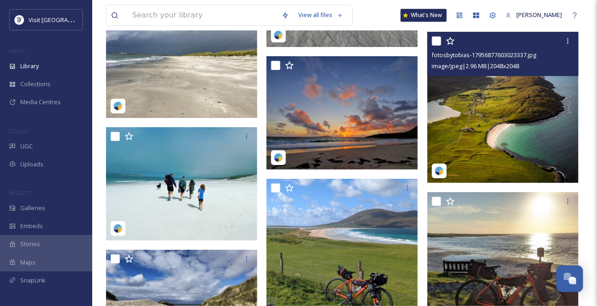
click at [519, 115] on img at bounding box center [502, 107] width 151 height 151
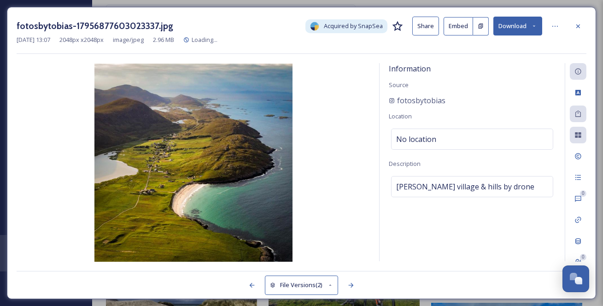
click at [533, 21] on button "Download" at bounding box center [518, 26] width 49 height 19
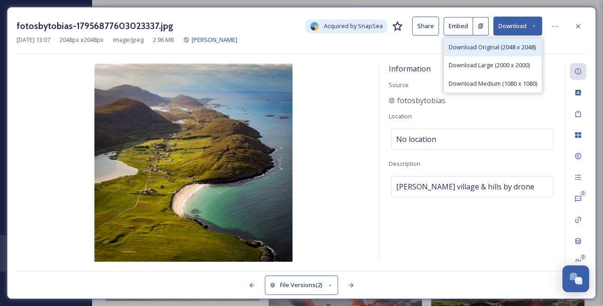
click at [510, 52] on span "Download Original (2048 x 2048)" at bounding box center [492, 47] width 87 height 9
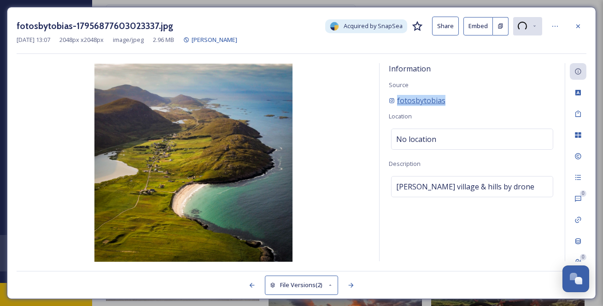
drag, startPoint x: 475, startPoint y: 108, endPoint x: 396, endPoint y: 116, distance: 79.2
click at [394, 106] on div "fotosbytobias" at bounding box center [472, 100] width 167 height 11
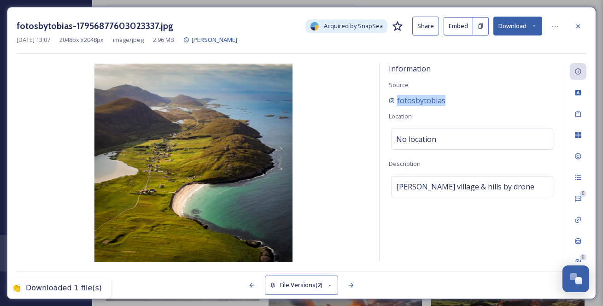
copy span "fotosbytobias"
click at [581, 27] on icon at bounding box center [578, 26] width 7 height 7
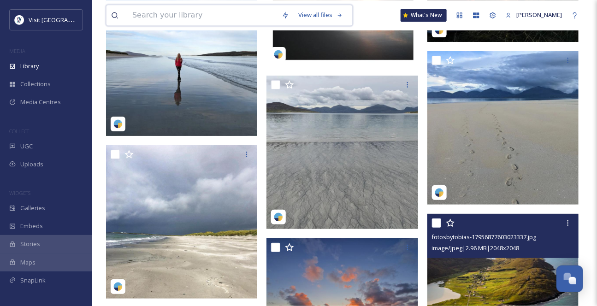
click at [180, 21] on input at bounding box center [202, 15] width 149 height 20
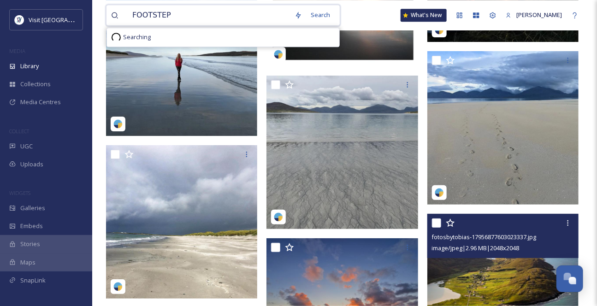
type input "FOOTSTEPS"
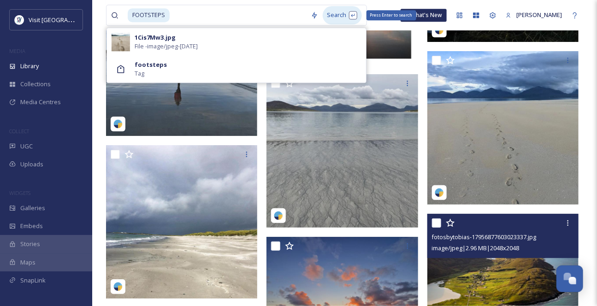
click at [332, 18] on div "Search Press Enter to search" at bounding box center [342, 15] width 39 height 18
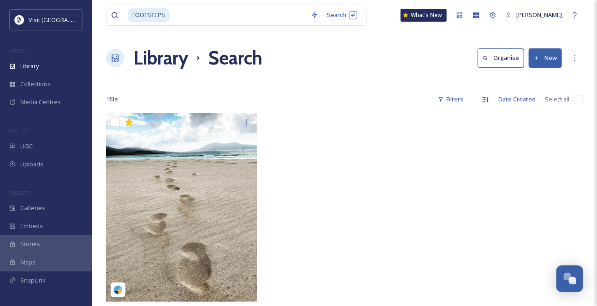
click at [414, 144] on div at bounding box center [344, 210] width 156 height 194
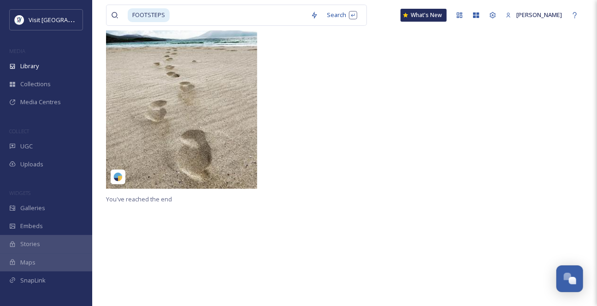
scroll to position [124, 0]
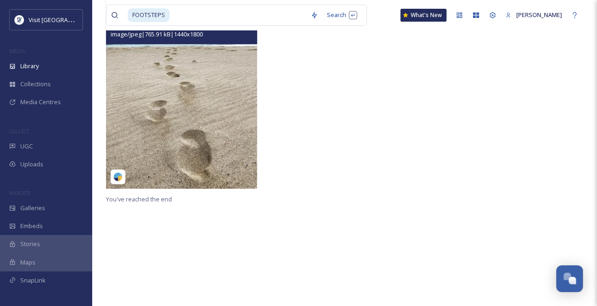
click at [225, 165] on img at bounding box center [181, 94] width 151 height 189
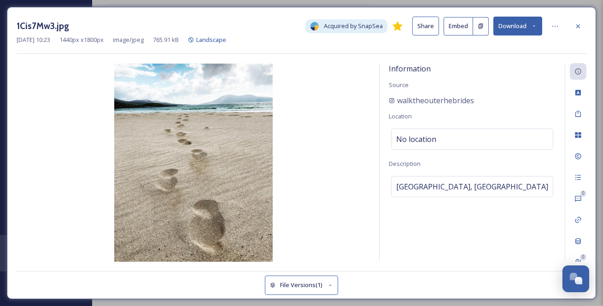
click at [532, 31] on button "Download" at bounding box center [518, 26] width 49 height 19
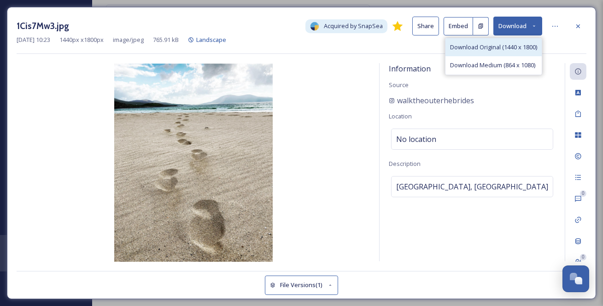
click at [523, 48] on span "Download Original (1440 x 1800)" at bounding box center [493, 47] width 87 height 9
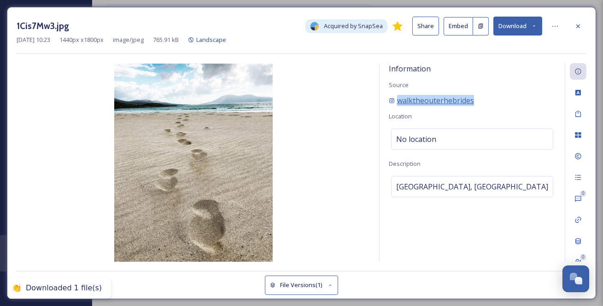
drag, startPoint x: 510, startPoint y: 107, endPoint x: 398, endPoint y: 112, distance: 112.1
click at [398, 106] on div "walktheouterhebrides" at bounding box center [472, 100] width 167 height 11
copy span "walktheouterhebrides"
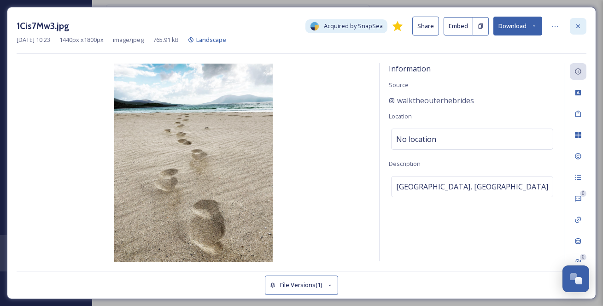
click at [582, 24] on icon at bounding box center [578, 26] width 7 height 7
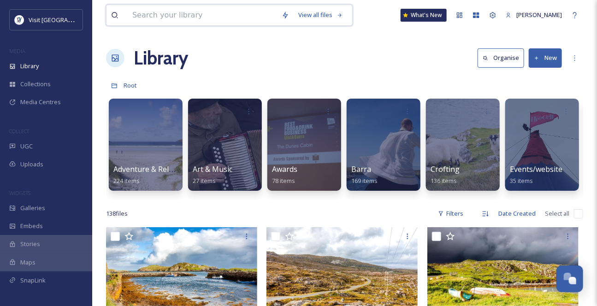
click at [161, 15] on input at bounding box center [202, 15] width 149 height 20
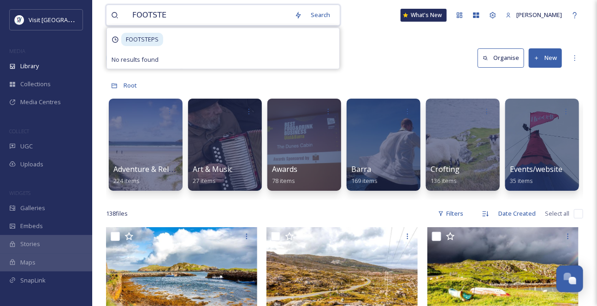
type input "FOOTSTEP"
type input "SAND"
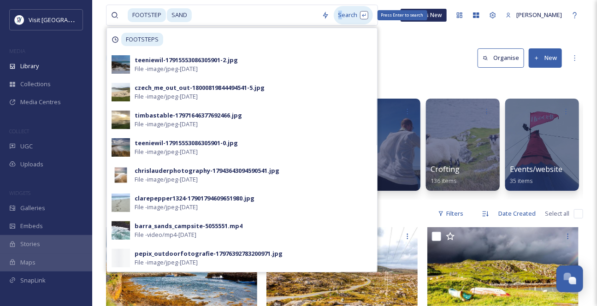
drag, startPoint x: 346, startPoint y: 15, endPoint x: 355, endPoint y: 9, distance: 10.6
click at [347, 15] on div "Search Press Enter to search" at bounding box center [353, 15] width 39 height 18
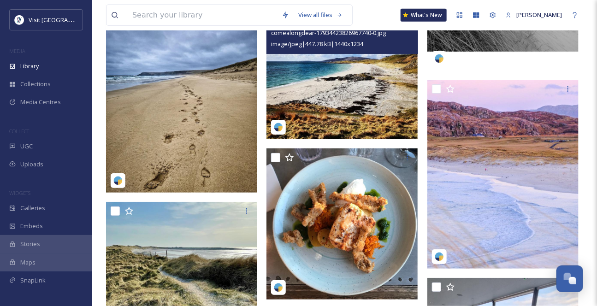
scroll to position [4315, 0]
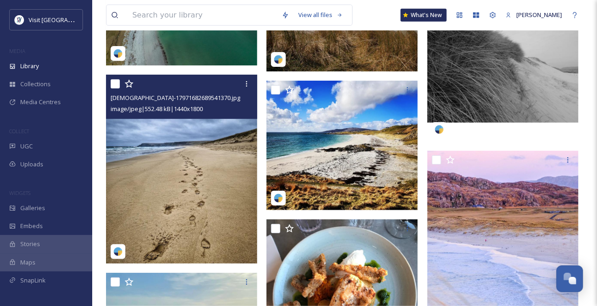
click at [230, 161] on img at bounding box center [181, 169] width 151 height 189
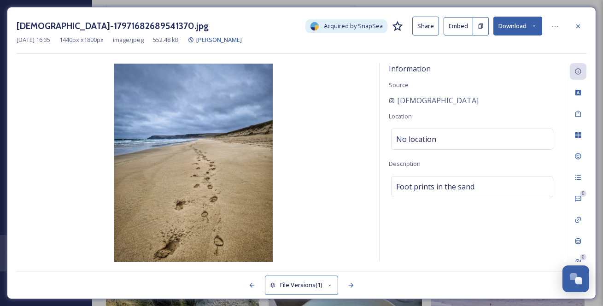
click at [524, 28] on button "Download" at bounding box center [518, 26] width 49 height 19
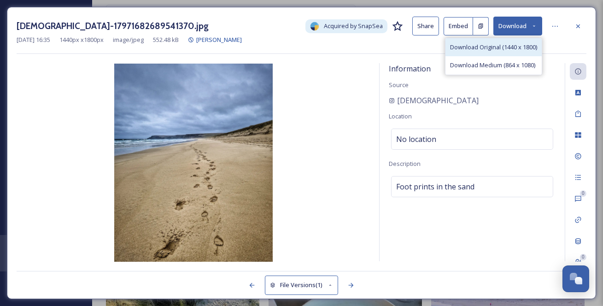
click at [513, 45] on span "Download Original (1440 x 1800)" at bounding box center [493, 47] width 87 height 9
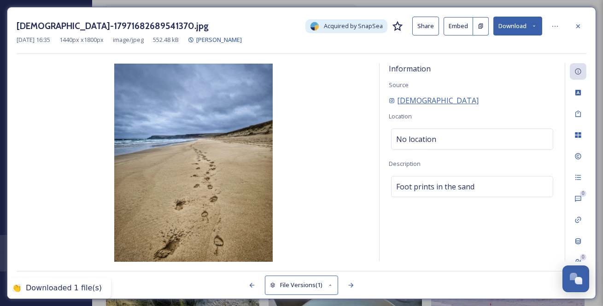
drag, startPoint x: 511, startPoint y: 107, endPoint x: 402, endPoint y: 111, distance: 108.8
click at [400, 106] on div "[DEMOGRAPHIC_DATA]" at bounding box center [472, 100] width 167 height 11
copy span "[DEMOGRAPHIC_DATA]"
click at [579, 27] on icon at bounding box center [578, 26] width 7 height 7
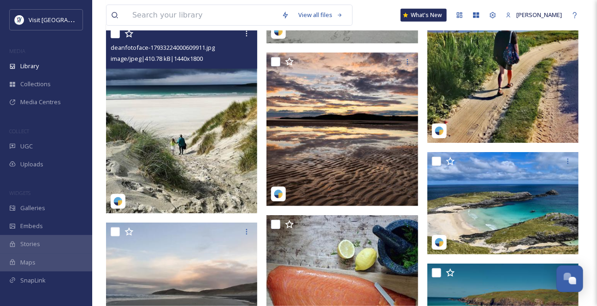
scroll to position [5488, 0]
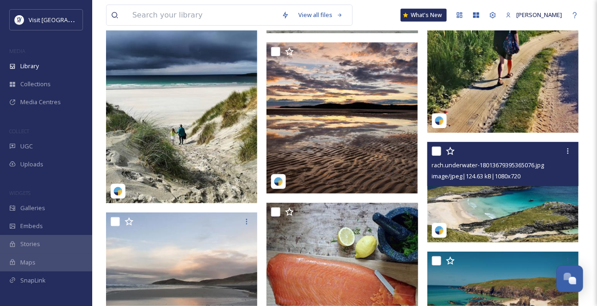
click at [484, 204] on img at bounding box center [502, 192] width 151 height 101
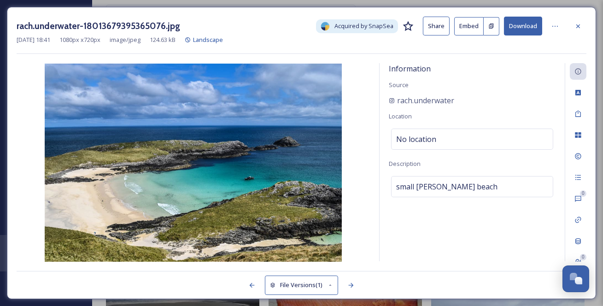
click at [521, 29] on button "Download" at bounding box center [523, 26] width 38 height 19
click at [584, 53] on div "rach.underwater-18013679395365076.jpg Acquired by SnapSea Share Embed Download …" at bounding box center [302, 35] width 570 height 37
click at [578, 23] on icon at bounding box center [578, 26] width 7 height 7
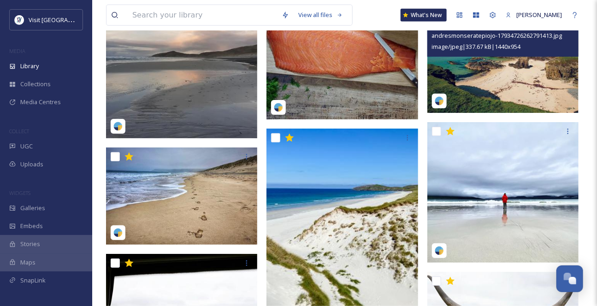
scroll to position [5739, 0]
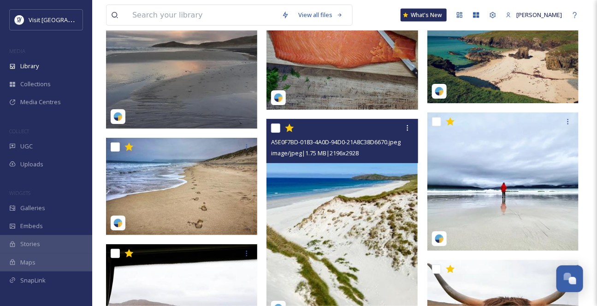
click at [382, 213] on img at bounding box center [341, 219] width 151 height 201
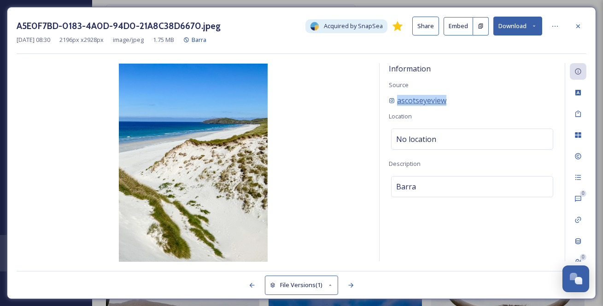
drag, startPoint x: 486, startPoint y: 109, endPoint x: 394, endPoint y: 115, distance: 92.8
click at [394, 106] on div "ascotseyeview" at bounding box center [472, 100] width 167 height 11
copy span "ascotseyeview"
click at [532, 24] on icon at bounding box center [534, 26] width 6 height 6
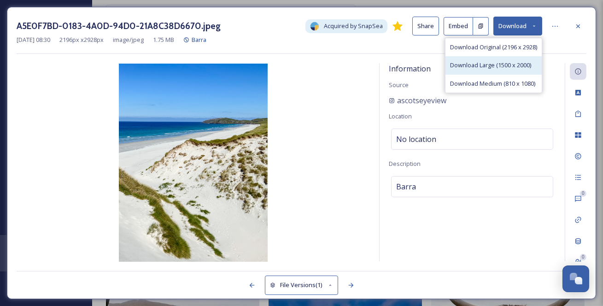
click at [496, 65] on span "Download Large (1500 x 2000)" at bounding box center [490, 65] width 81 height 9
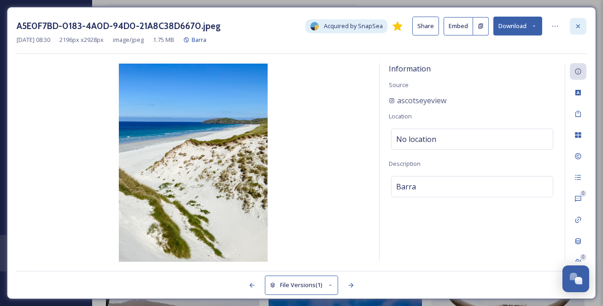
click at [581, 24] on icon at bounding box center [578, 26] width 7 height 7
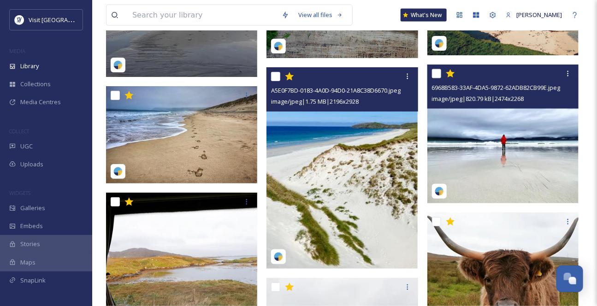
scroll to position [5781, 0]
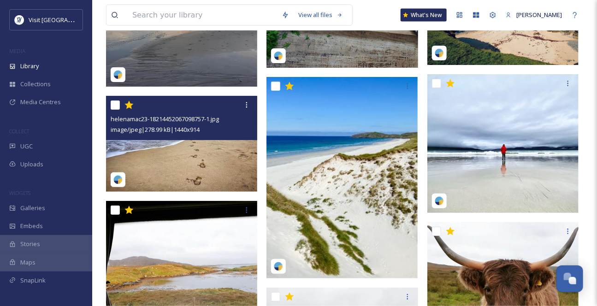
click at [215, 165] on img at bounding box center [181, 143] width 151 height 96
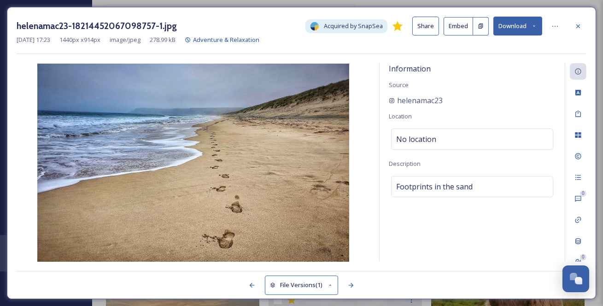
click at [531, 28] on icon at bounding box center [534, 26] width 6 height 6
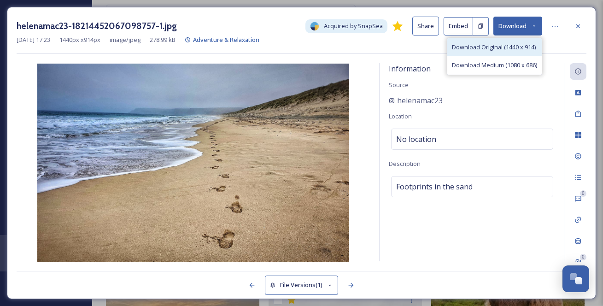
click at [504, 49] on span "Download Original (1440 x 914)" at bounding box center [494, 47] width 84 height 9
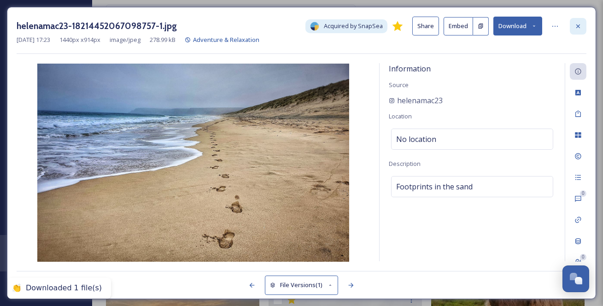
click at [578, 25] on icon at bounding box center [578, 26] width 7 height 7
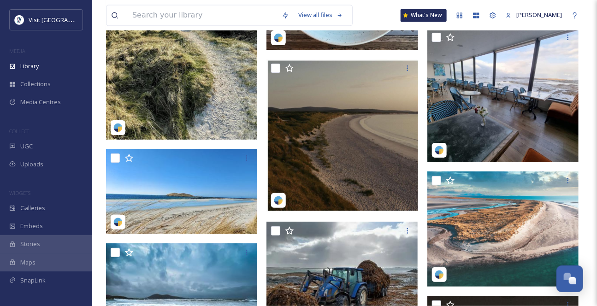
scroll to position [4689, 0]
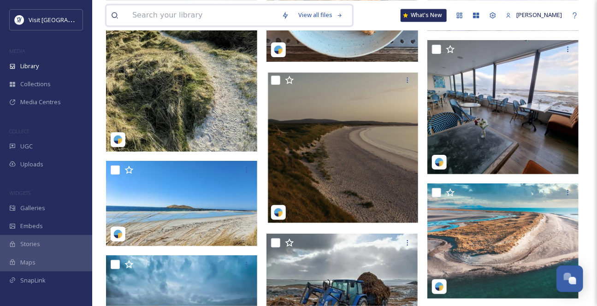
click at [170, 18] on input at bounding box center [202, 15] width 149 height 20
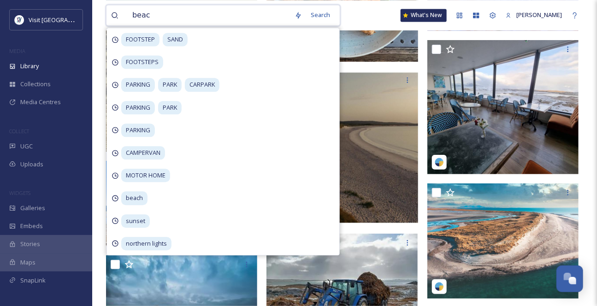
type input "beach"
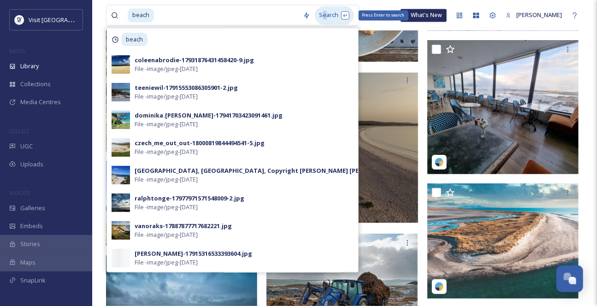
click at [328, 14] on div "Search Press Enter to search" at bounding box center [334, 15] width 39 height 18
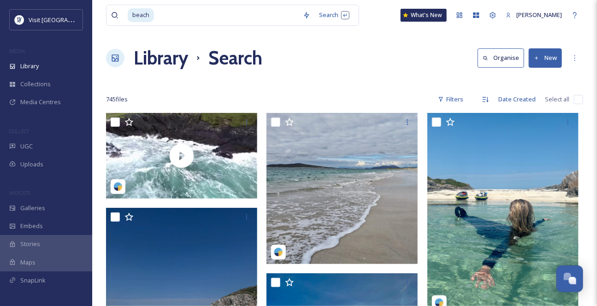
click at [425, 72] on div "Library Search Organise New" at bounding box center [344, 58] width 477 height 28
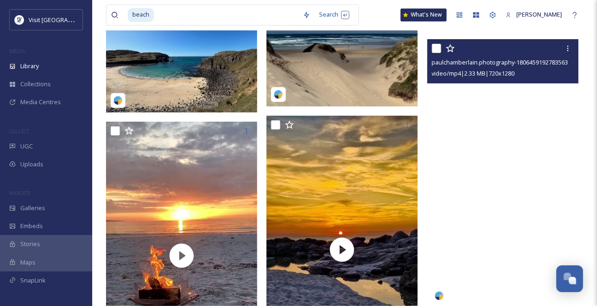
scroll to position [4597, 0]
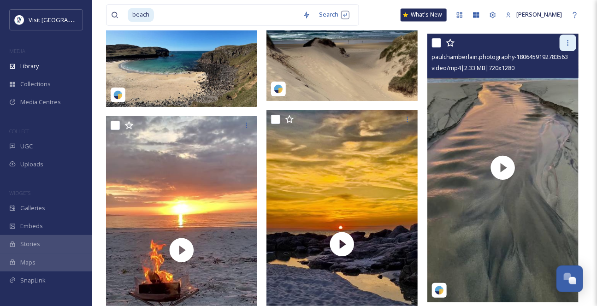
click at [568, 47] on icon at bounding box center [567, 42] width 7 height 7
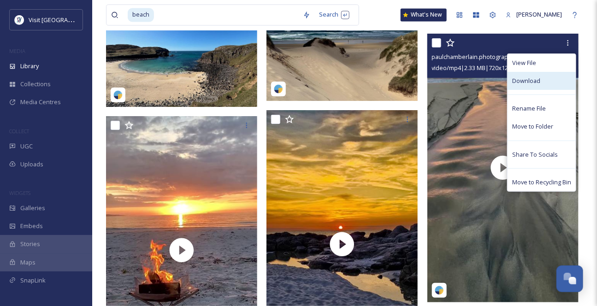
click at [538, 90] on div "Download" at bounding box center [541, 81] width 68 height 18
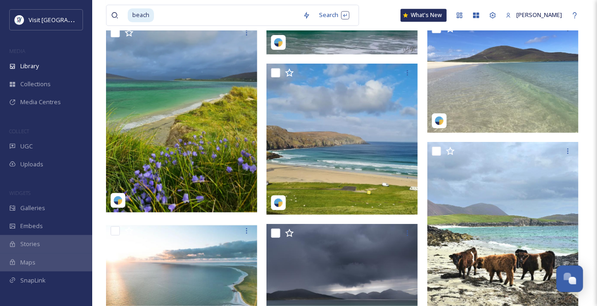
scroll to position [7670, 0]
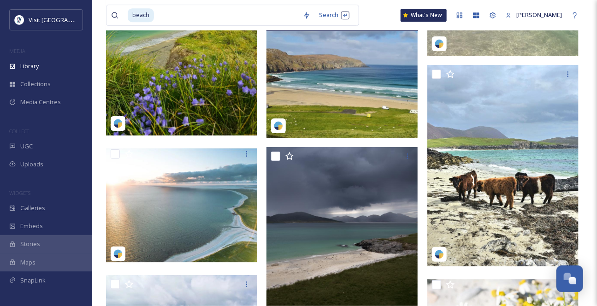
click at [364, 103] on img at bounding box center [341, 62] width 151 height 151
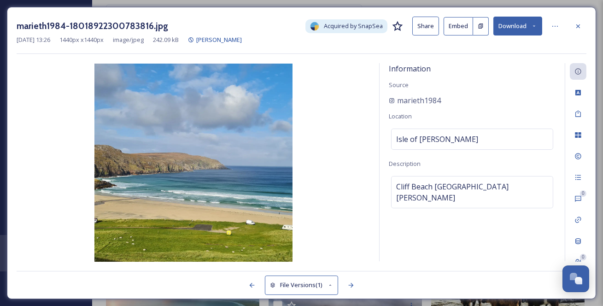
click at [532, 32] on button "Download" at bounding box center [518, 26] width 49 height 19
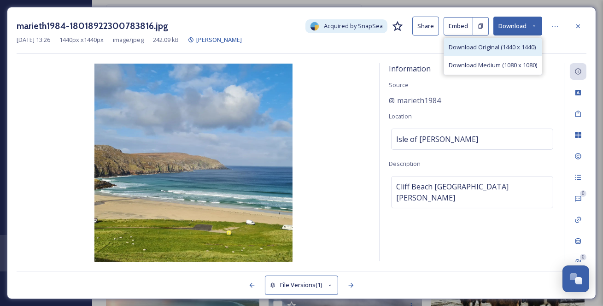
click at [521, 52] on span "Download Original (1440 x 1440)" at bounding box center [492, 47] width 87 height 9
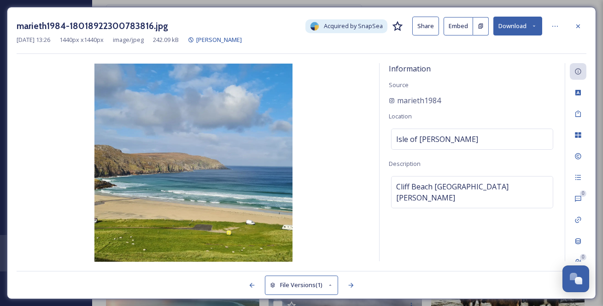
click at [577, 11] on div "marieth1984-18018922300783816.jpg Acquired by SnapSea Share Embed Download [DAT…" at bounding box center [301, 153] width 589 height 292
click at [577, 29] on icon at bounding box center [578, 26] width 7 height 7
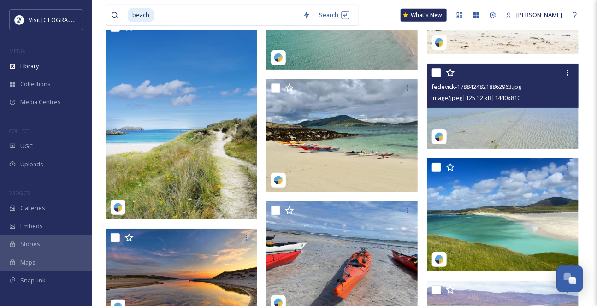
scroll to position [8173, 0]
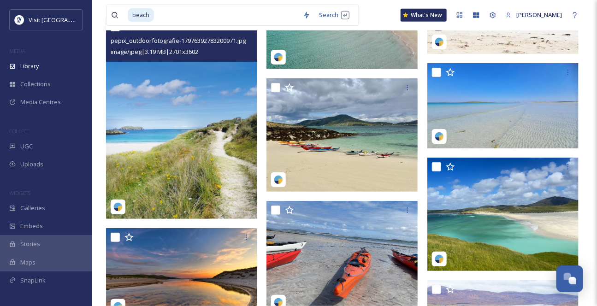
click at [186, 149] on img at bounding box center [181, 118] width 151 height 201
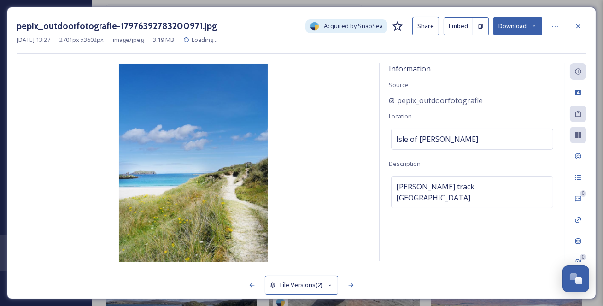
click at [531, 26] on icon at bounding box center [534, 26] width 6 height 6
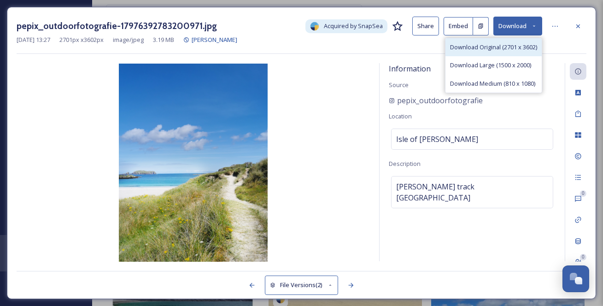
click at [490, 52] on span "Download Original (2701 x 3602)" at bounding box center [493, 47] width 87 height 9
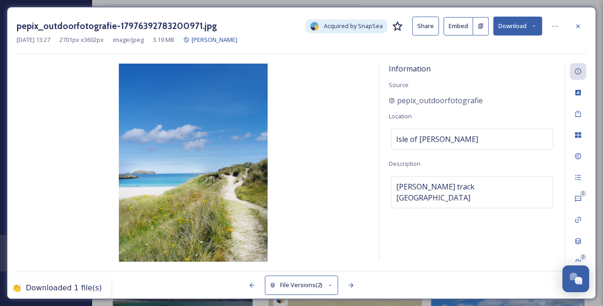
click at [580, 24] on icon at bounding box center [578, 26] width 7 height 7
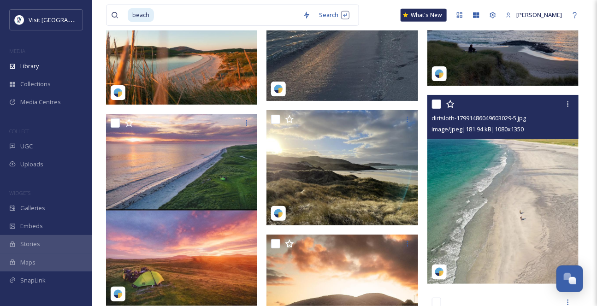
scroll to position [9597, 0]
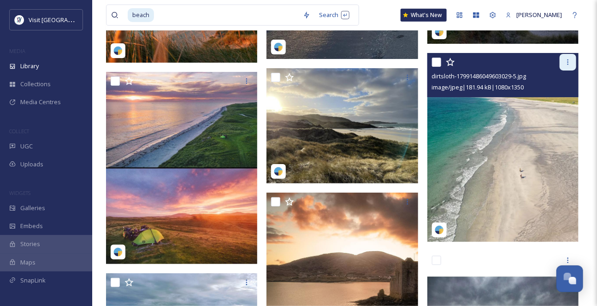
click at [571, 66] on icon at bounding box center [567, 62] width 7 height 7
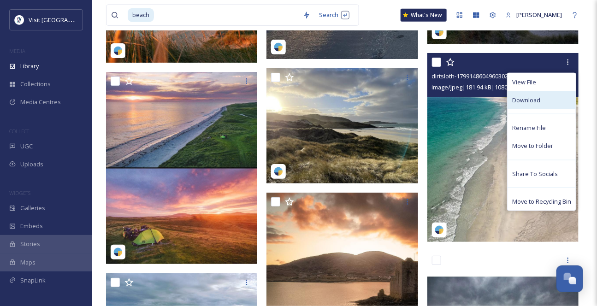
click at [521, 105] on span "Download" at bounding box center [526, 100] width 28 height 9
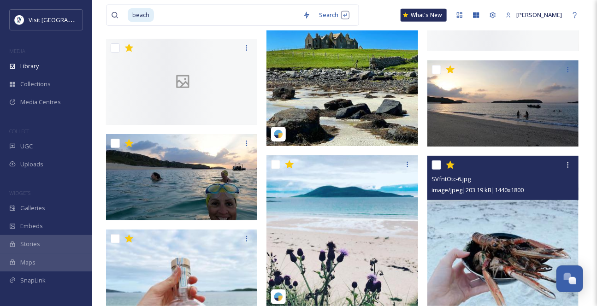
scroll to position [33277, 0]
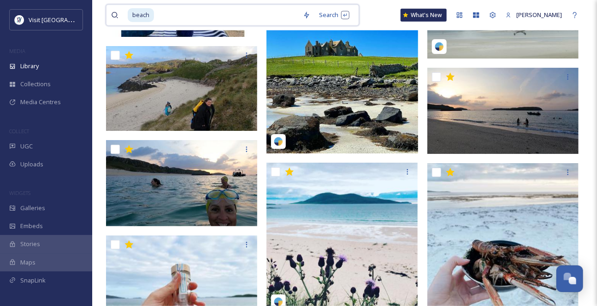
click at [166, 16] on input at bounding box center [226, 15] width 143 height 20
type input "berneray"
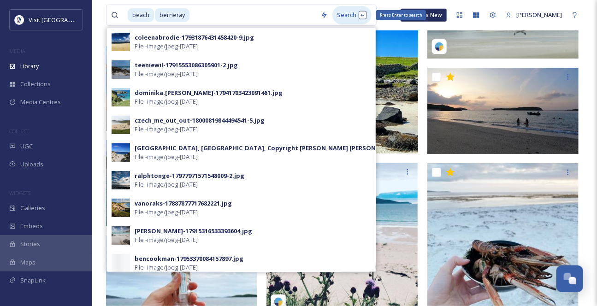
click at [360, 14] on div "Search Press Enter to search" at bounding box center [351, 15] width 39 height 18
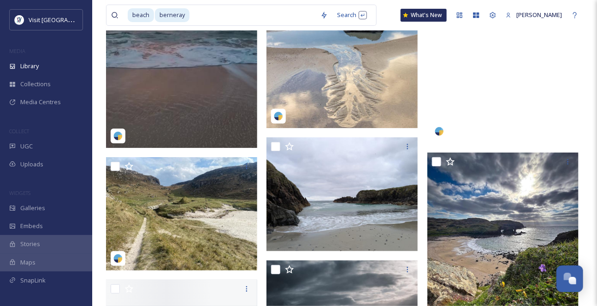
scroll to position [4064, 0]
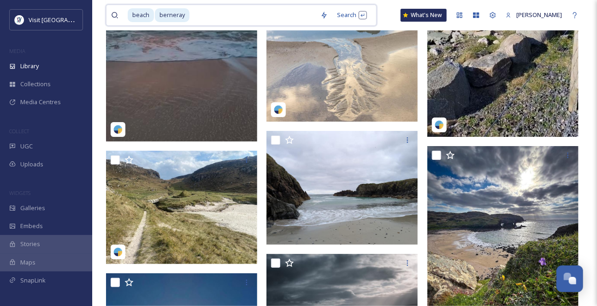
click at [159, 16] on div "beach berneray" at bounding box center [222, 15] width 188 height 20
click at [143, 17] on span "berneray" at bounding box center [155, 14] width 35 height 13
click at [183, 16] on input at bounding box center [240, 15] width 134 height 20
click at [349, 12] on div "Search Press Enter to search" at bounding box center [343, 15] width 39 height 18
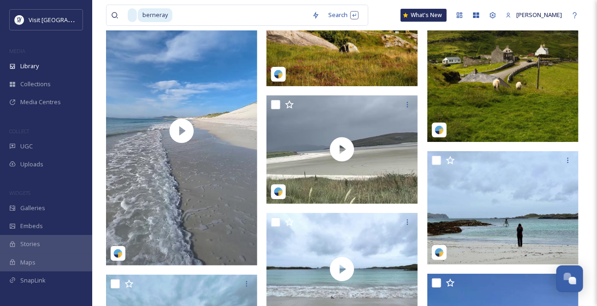
scroll to position [1257, 0]
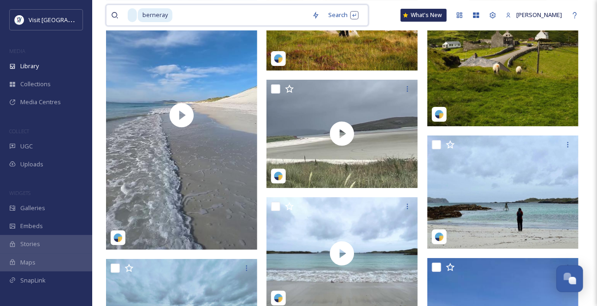
click at [220, 15] on input at bounding box center [240, 15] width 134 height 20
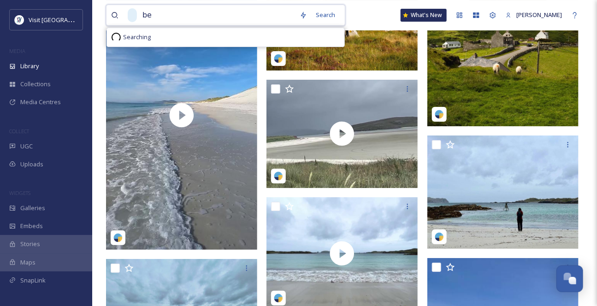
type input "b"
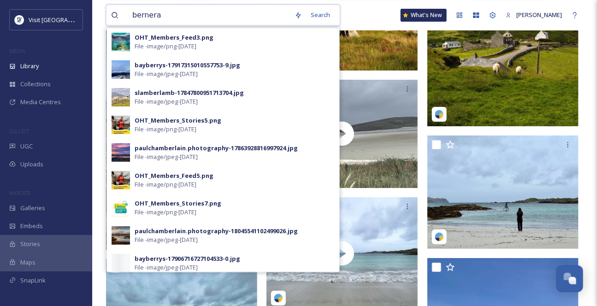
type input "berneray"
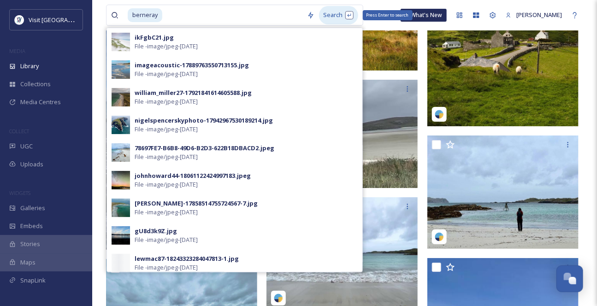
click at [345, 18] on div "Search Press Enter to search" at bounding box center [338, 15] width 39 height 18
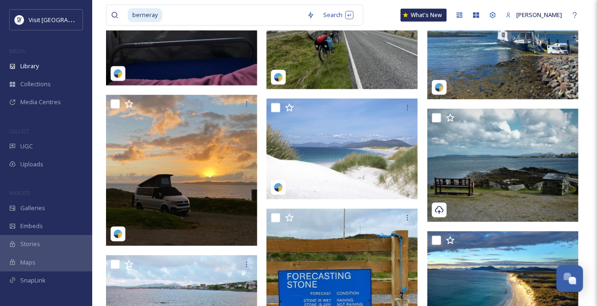
scroll to position [1760, 0]
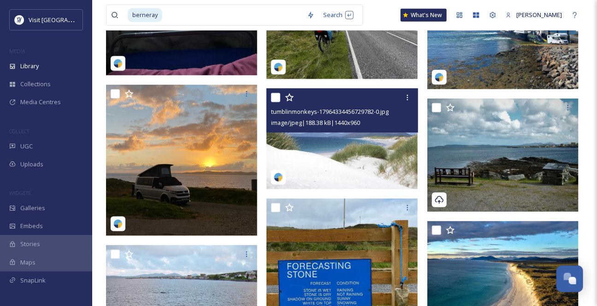
click at [356, 160] on img at bounding box center [341, 138] width 151 height 101
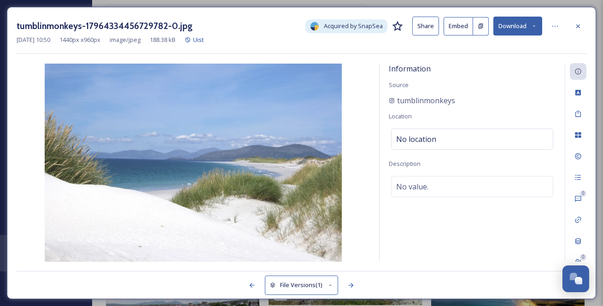
click at [535, 26] on icon at bounding box center [534, 25] width 2 height 1
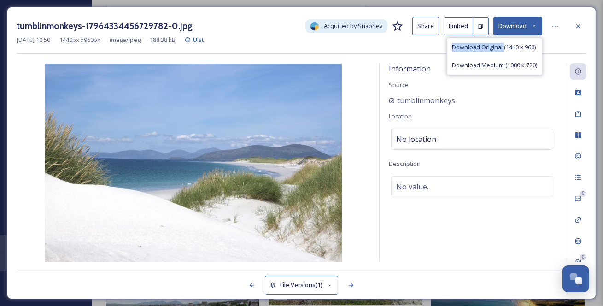
drag, startPoint x: 495, startPoint y: 50, endPoint x: 536, endPoint y: 29, distance: 46.0
click at [536, 29] on div "Download Download Original (1440 x 960) Download Medium (1080 x 720)" at bounding box center [518, 26] width 49 height 19
click at [578, 23] on icon at bounding box center [578, 26] width 7 height 7
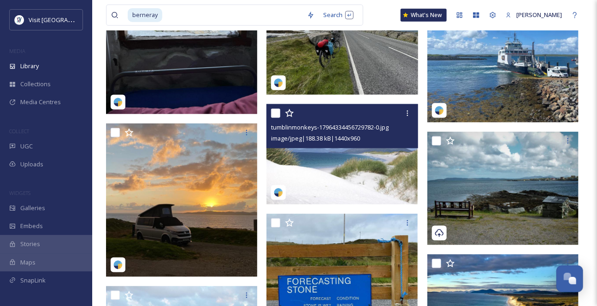
scroll to position [1760, 0]
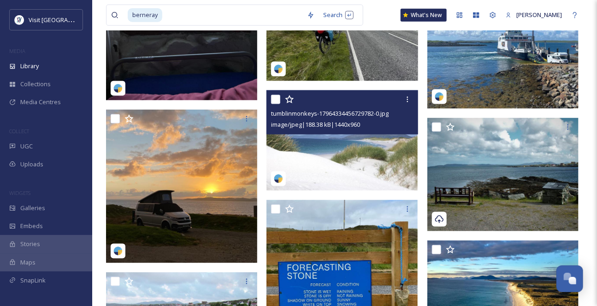
click at [383, 164] on img at bounding box center [341, 140] width 151 height 101
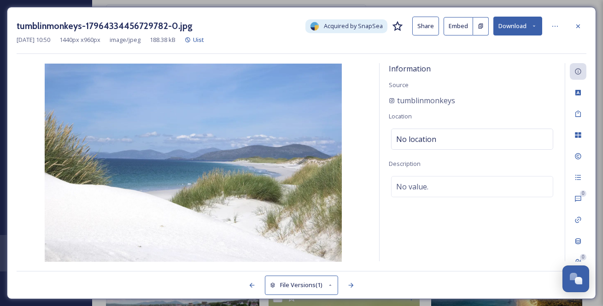
click at [516, 28] on button "Download" at bounding box center [518, 26] width 49 height 19
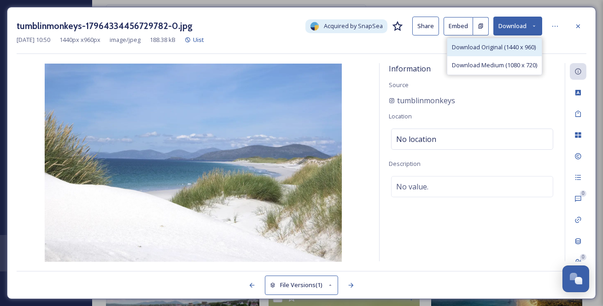
click at [511, 47] on span "Download Original (1440 x 960)" at bounding box center [494, 47] width 84 height 9
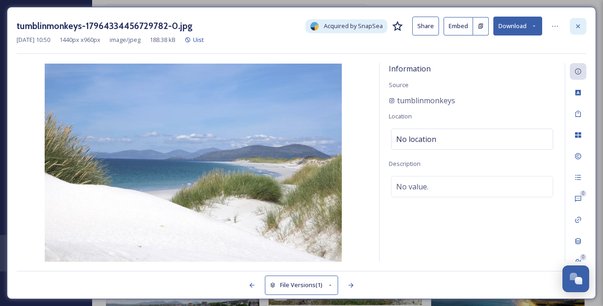
click at [576, 25] on icon at bounding box center [578, 26] width 7 height 7
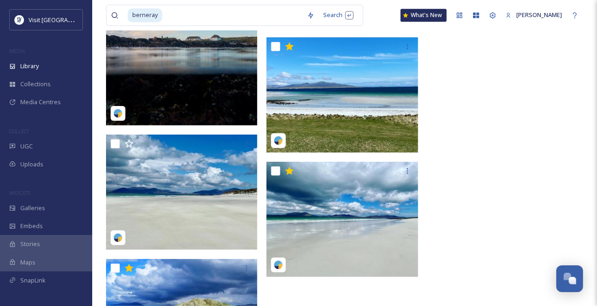
scroll to position [3534, 0]
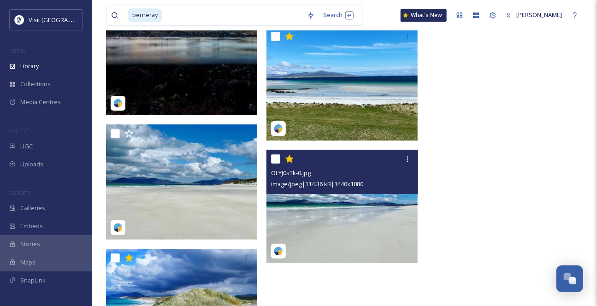
click at [369, 228] on img at bounding box center [341, 206] width 151 height 113
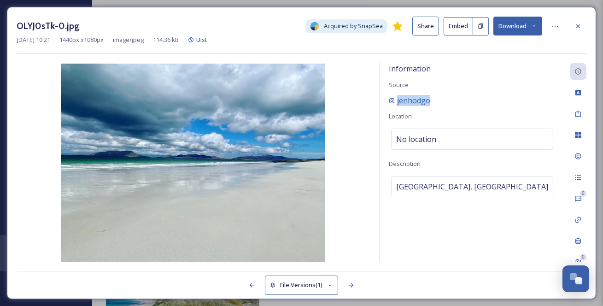
drag, startPoint x: 453, startPoint y: 111, endPoint x: 398, endPoint y: 113, distance: 55.8
click at [398, 106] on div "jenhodgo" at bounding box center [472, 100] width 167 height 11
copy span "jenhodgo"
click at [529, 29] on button "Download" at bounding box center [518, 26] width 49 height 19
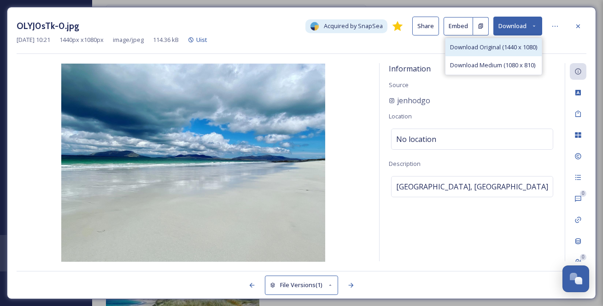
click at [507, 49] on span "Download Original (1440 x 1080)" at bounding box center [493, 47] width 87 height 9
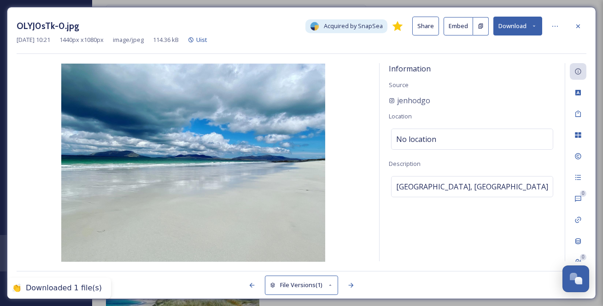
click at [395, 6] on div "OLYJ0sTk-0.jpg Acquired by SnapSea Share Embed Download [DATE] 10:21 1440 px x …" at bounding box center [301, 153] width 603 height 306
click at [577, 23] on icon at bounding box center [578, 26] width 7 height 7
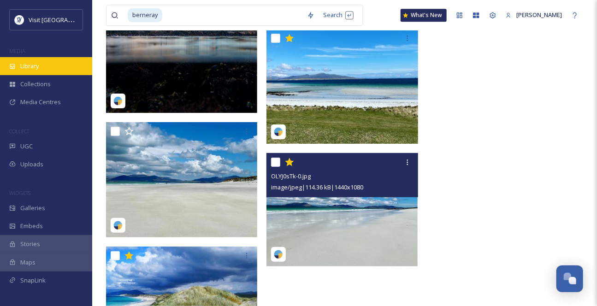
click at [22, 71] on span "Library" at bounding box center [29, 66] width 18 height 9
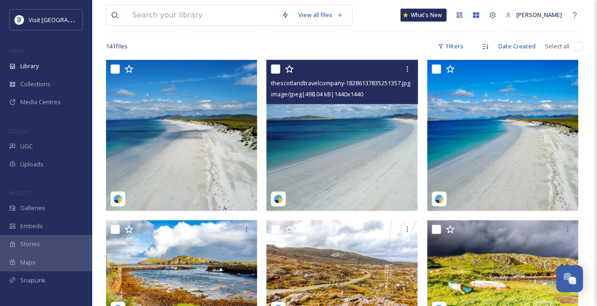
scroll to position [125, 0]
